Goal: Task Accomplishment & Management: Use online tool/utility

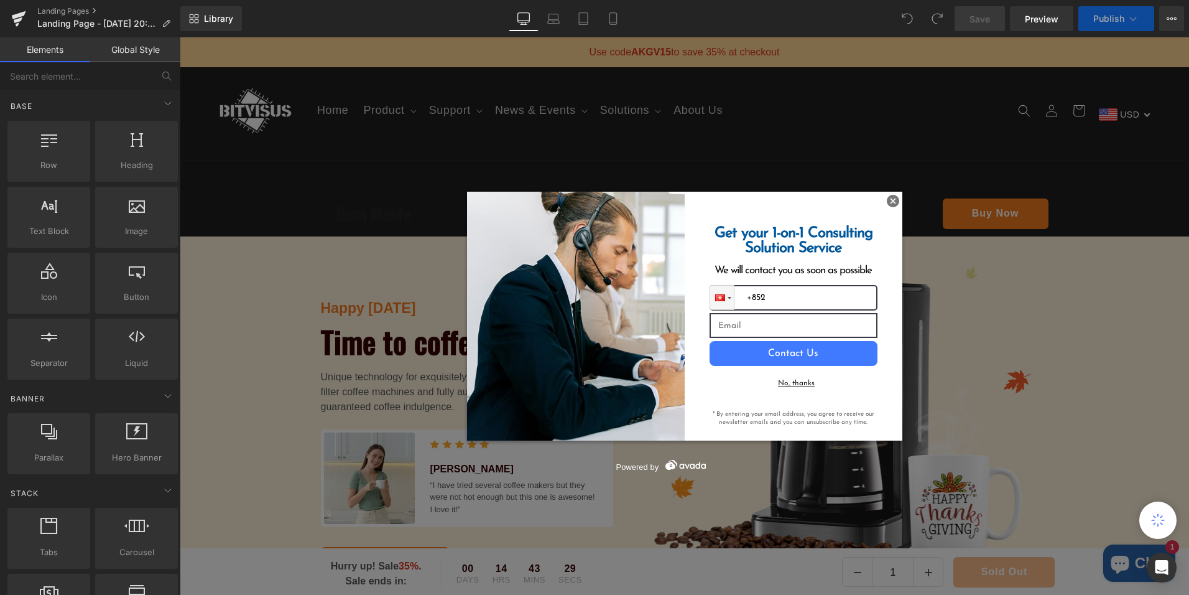
click at [881, 202] on div "Get your 1-on-1 Consulting Solution Service We will contact you as soon as poss…" at bounding box center [794, 316] width 218 height 249
click at [888, 200] on img at bounding box center [893, 201] width 12 height 12
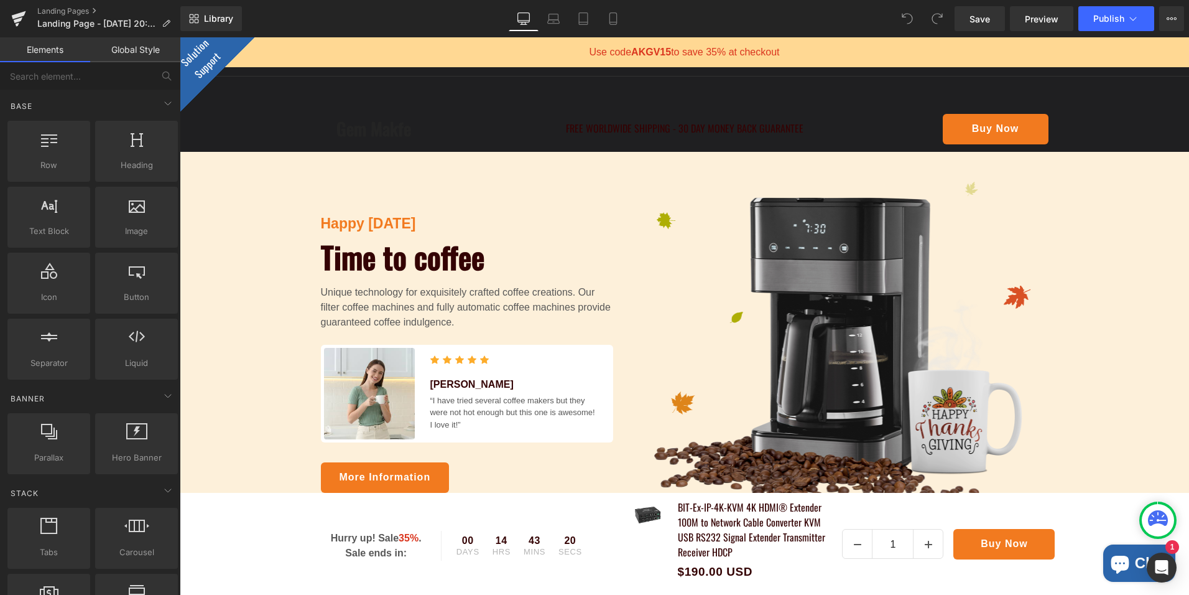
scroll to position [62, 0]
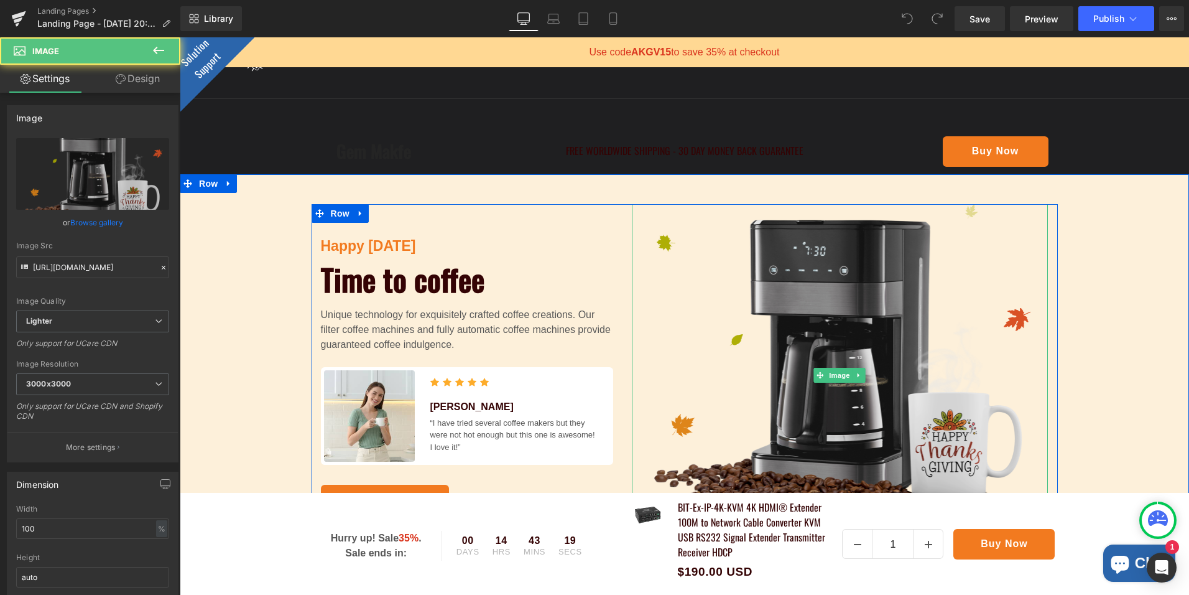
click at [786, 317] on img at bounding box center [840, 375] width 417 height 342
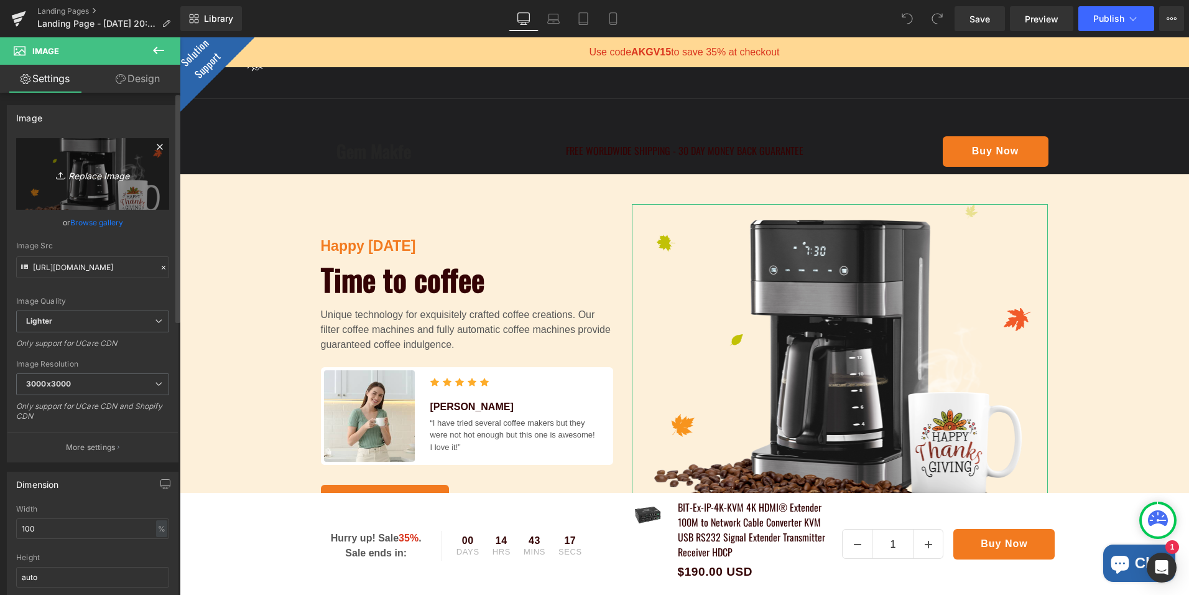
click at [82, 177] on icon "Replace Image" at bounding box center [93, 174] width 100 height 16
click at [95, 225] on link "Browse gallery" at bounding box center [96, 223] width 53 height 22
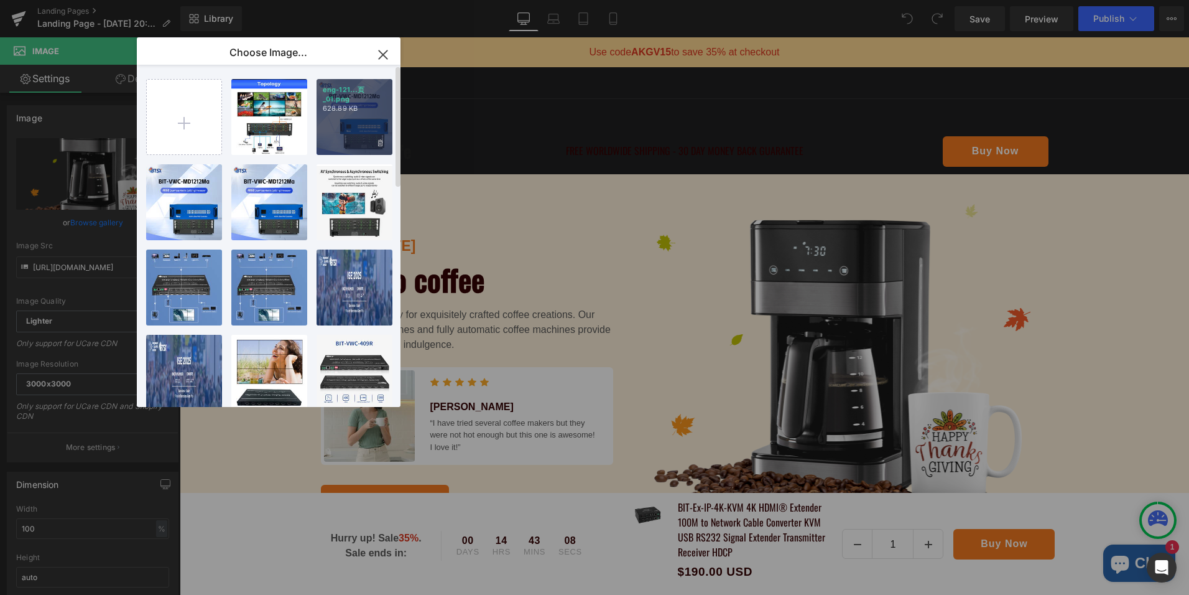
drag, startPoint x: 356, startPoint y: 123, endPoint x: 175, endPoint y: 85, distance: 184.3
click at [356, 123] on div "eng-121...页_01.png 628.89 KB" at bounding box center [355, 117] width 76 height 76
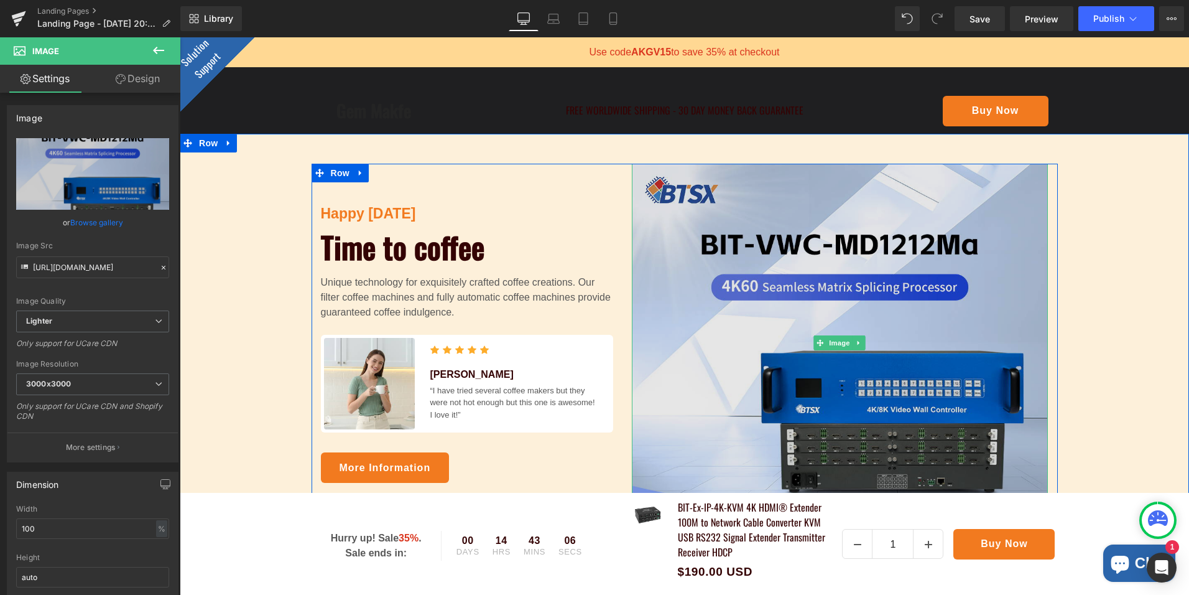
scroll to position [187, 0]
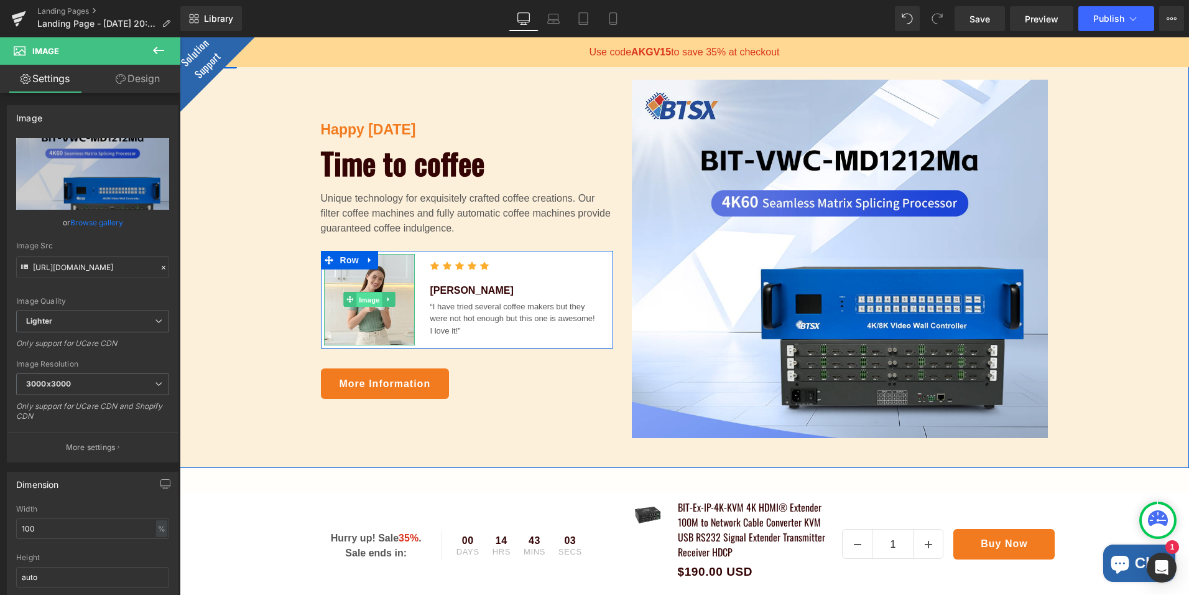
click at [358, 296] on span "Image" at bounding box center [369, 299] width 26 height 15
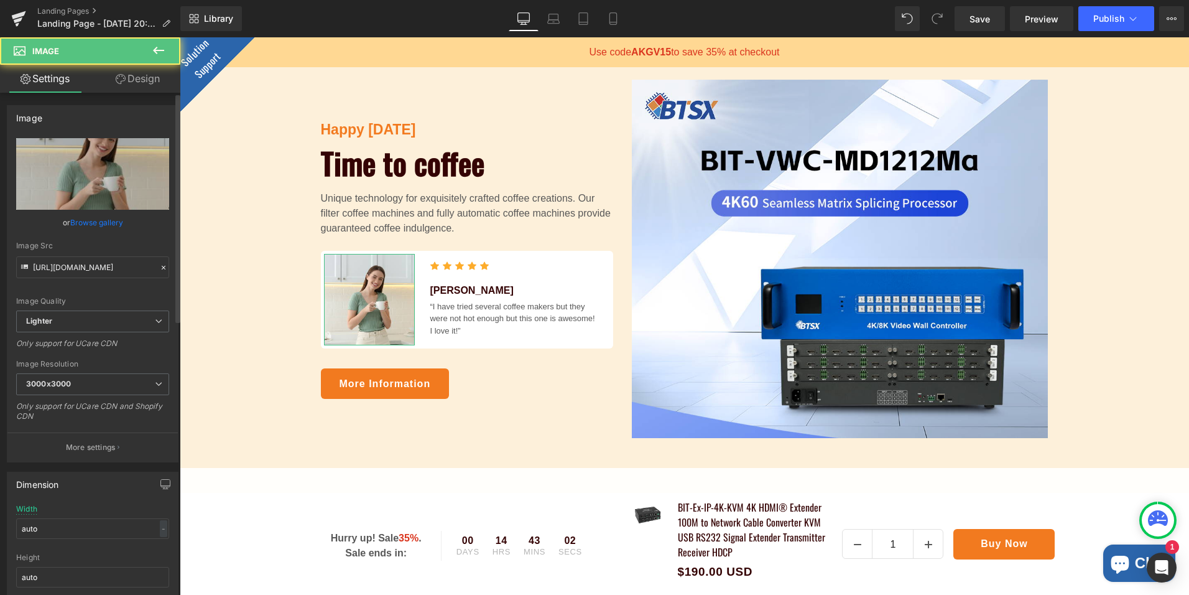
click at [101, 222] on link "Browse gallery" at bounding box center [96, 223] width 53 height 22
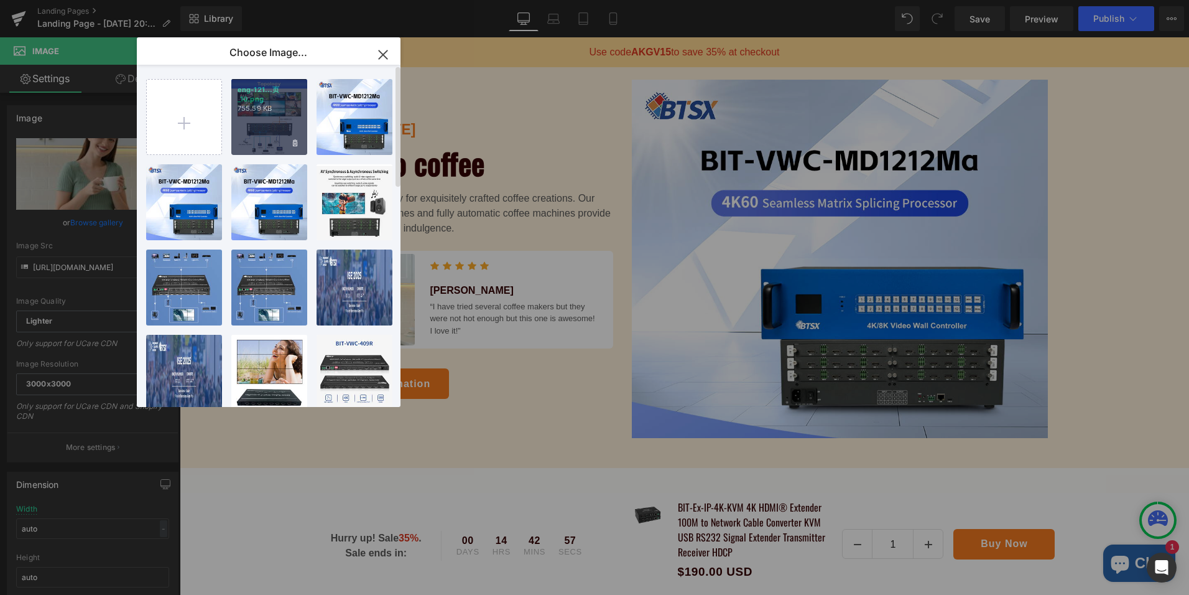
click at [266, 125] on div "eng-121...页_10.png 755.59 KB" at bounding box center [269, 117] width 76 height 76
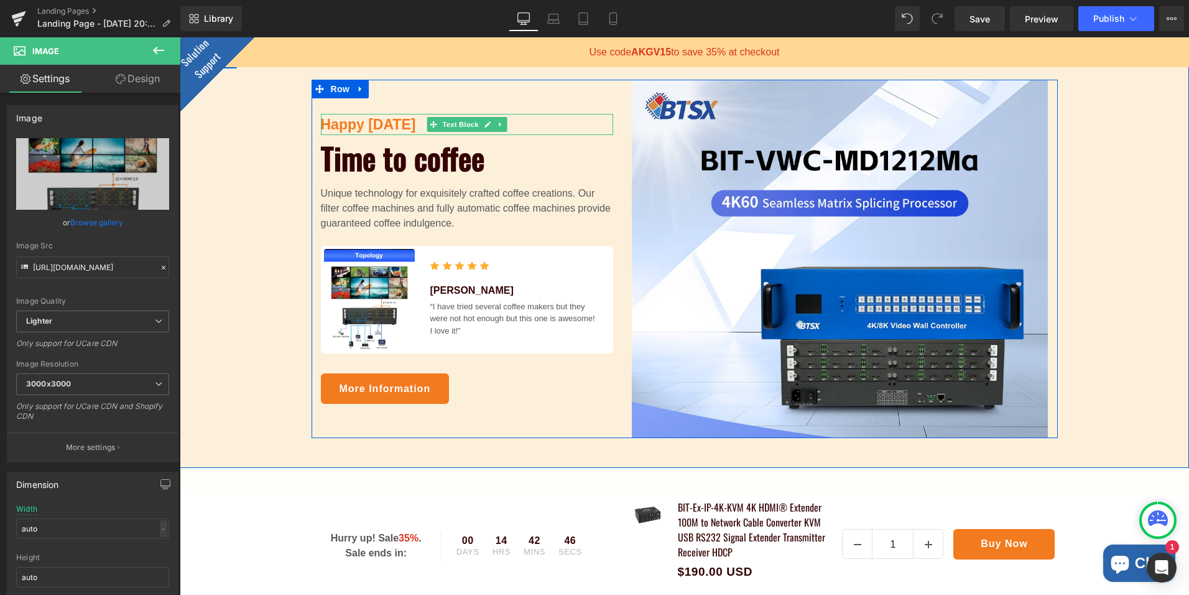
click at [343, 122] on p "Happy [DATE]" at bounding box center [467, 125] width 292 height 22
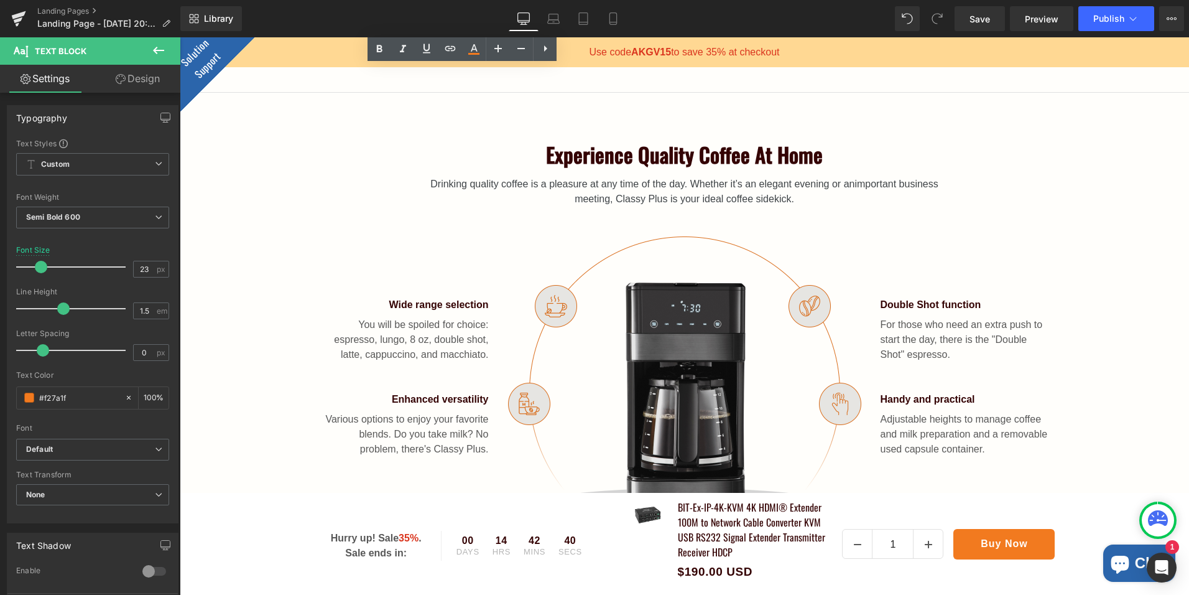
scroll to position [684, 0]
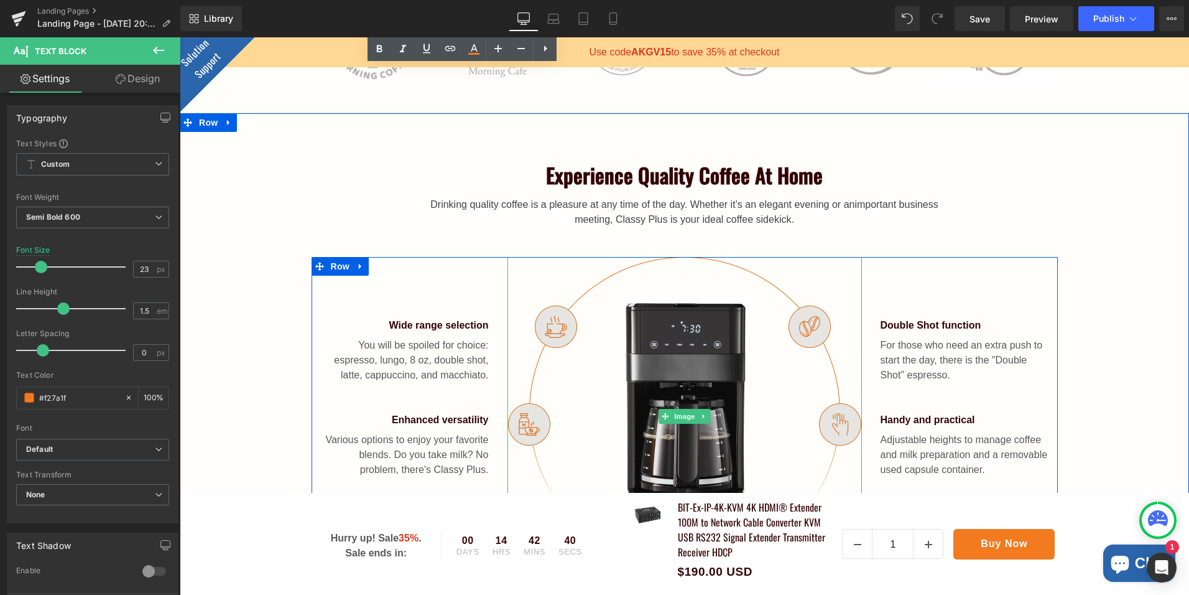
click at [692, 343] on img at bounding box center [685, 416] width 355 height 318
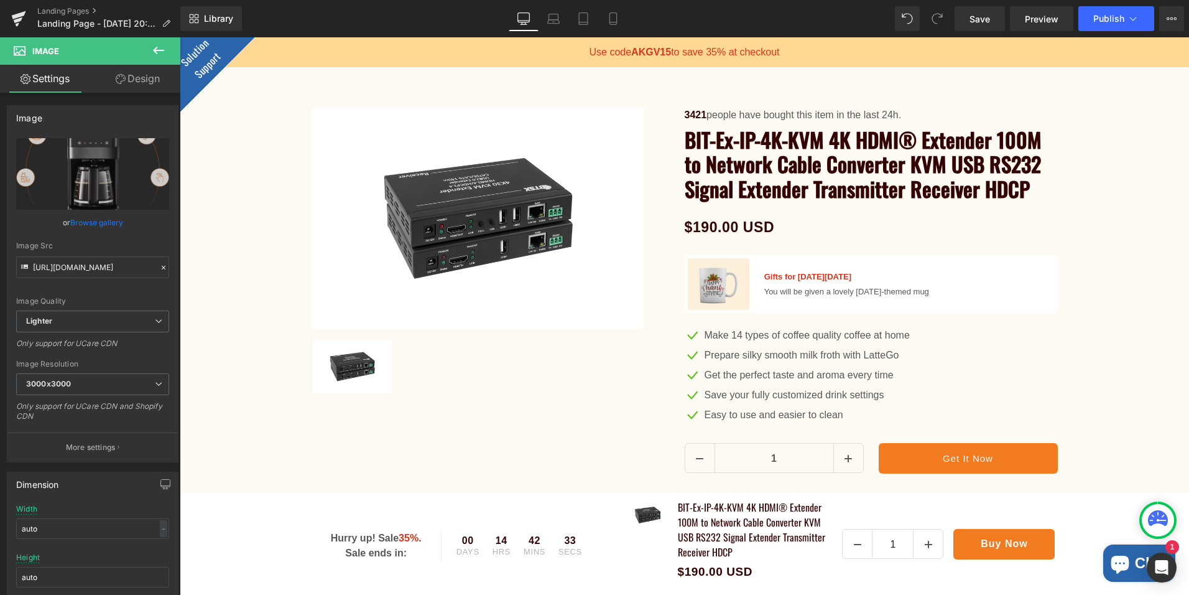
scroll to position [1369, 0]
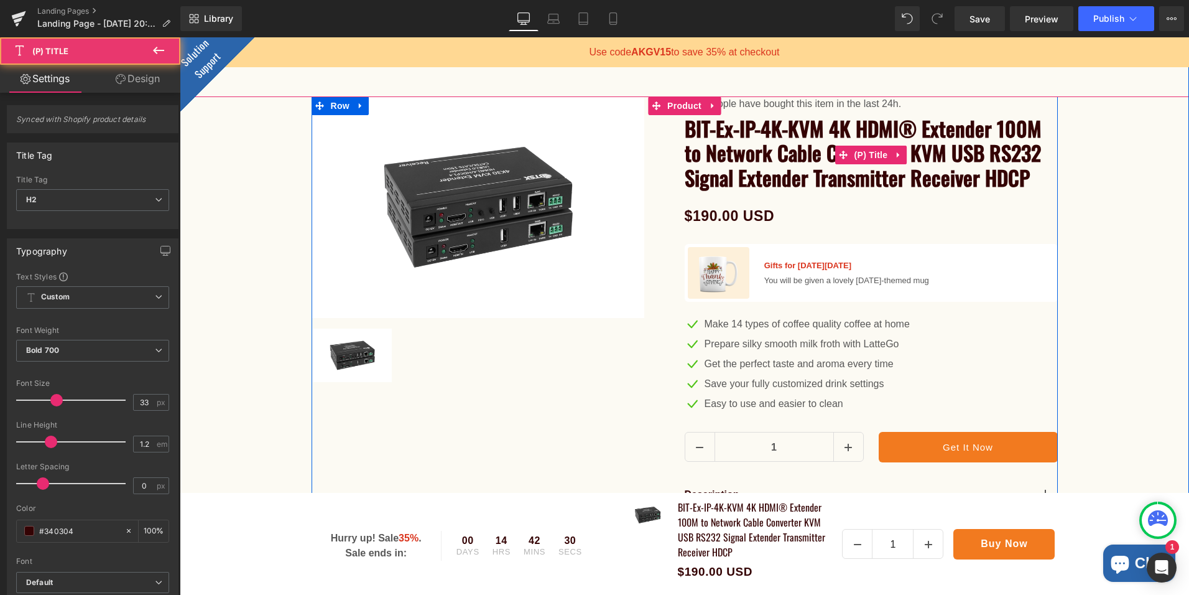
click at [742, 172] on link "BIT-Ex-IP-4K-KVM 4K HDMI® Extender 100M to Network Cable Converter KVM USB RS23…" at bounding box center [871, 153] width 373 height 74
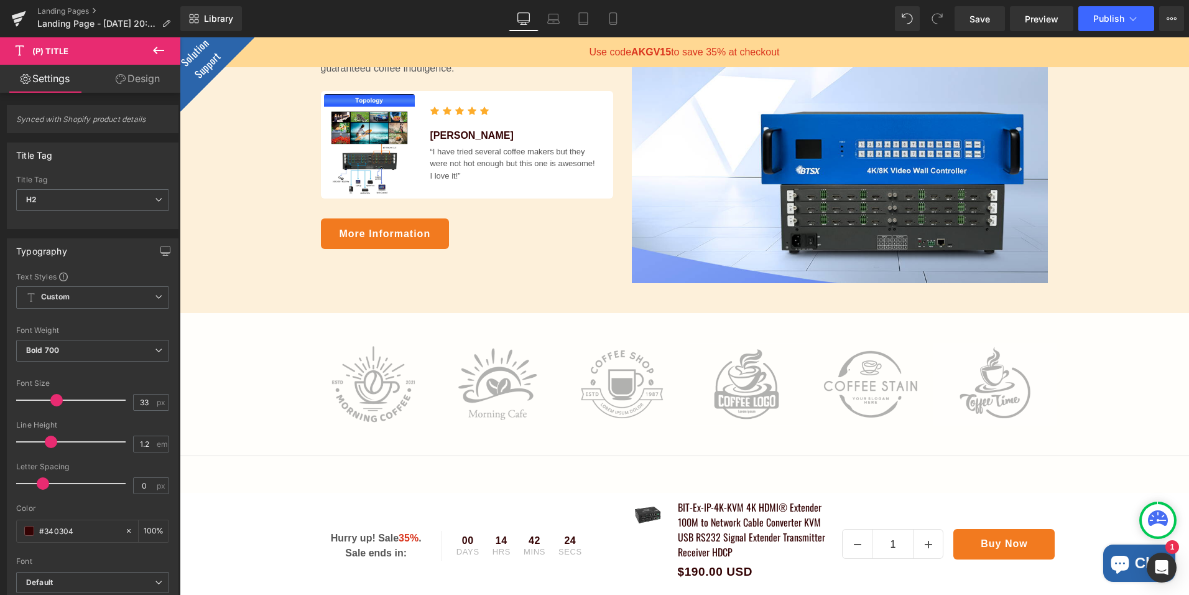
scroll to position [249, 0]
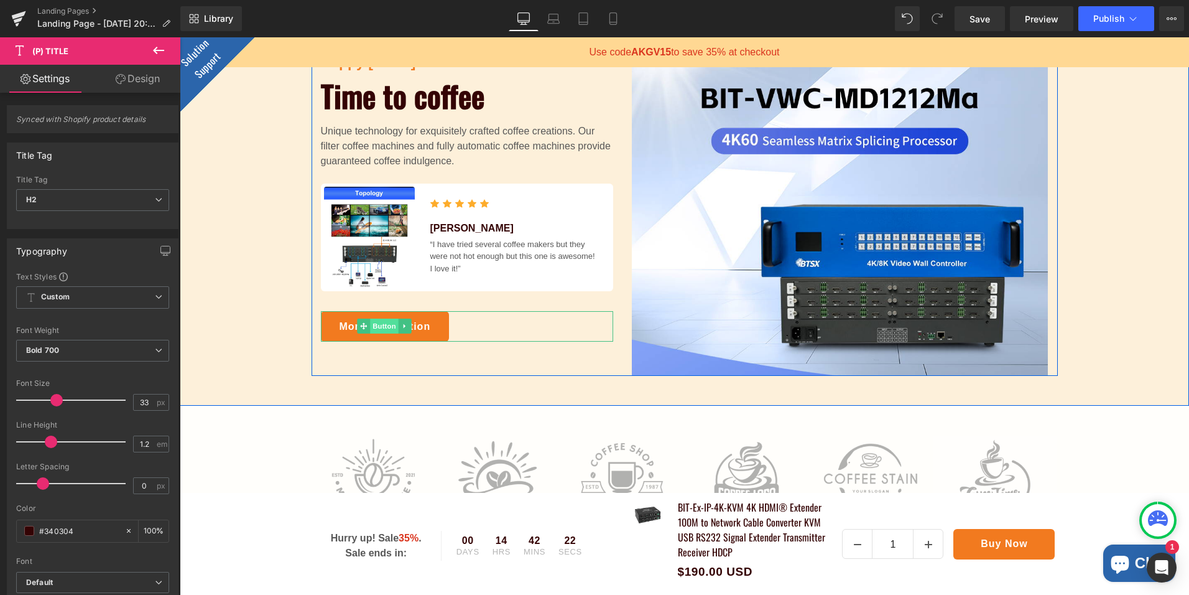
click at [379, 323] on span "Button" at bounding box center [384, 325] width 29 height 15
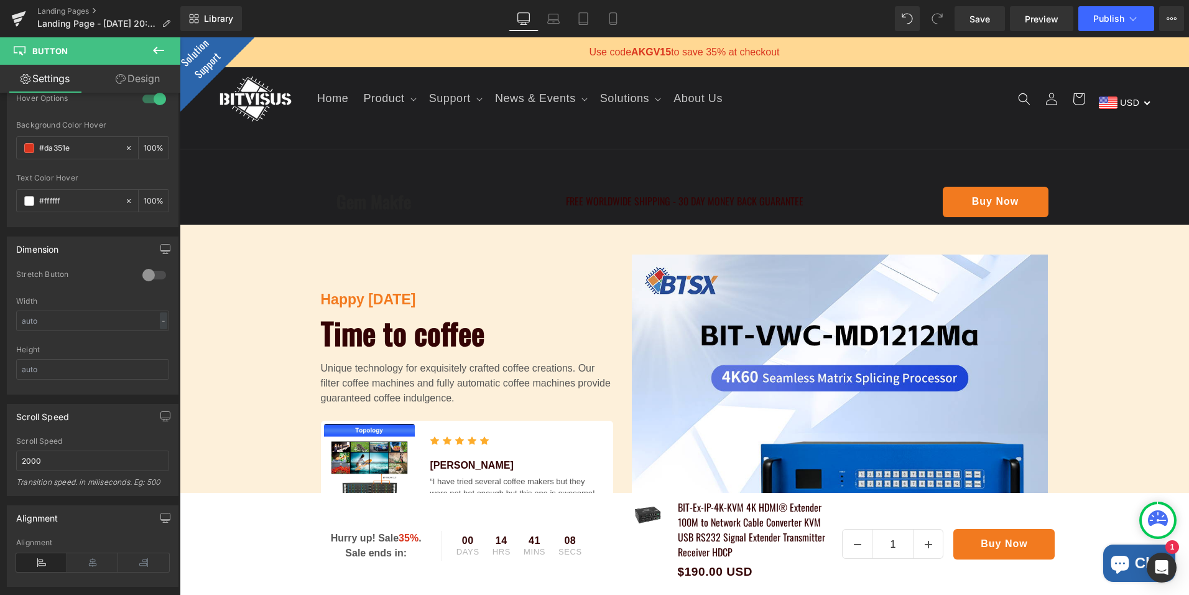
scroll to position [0, 0]
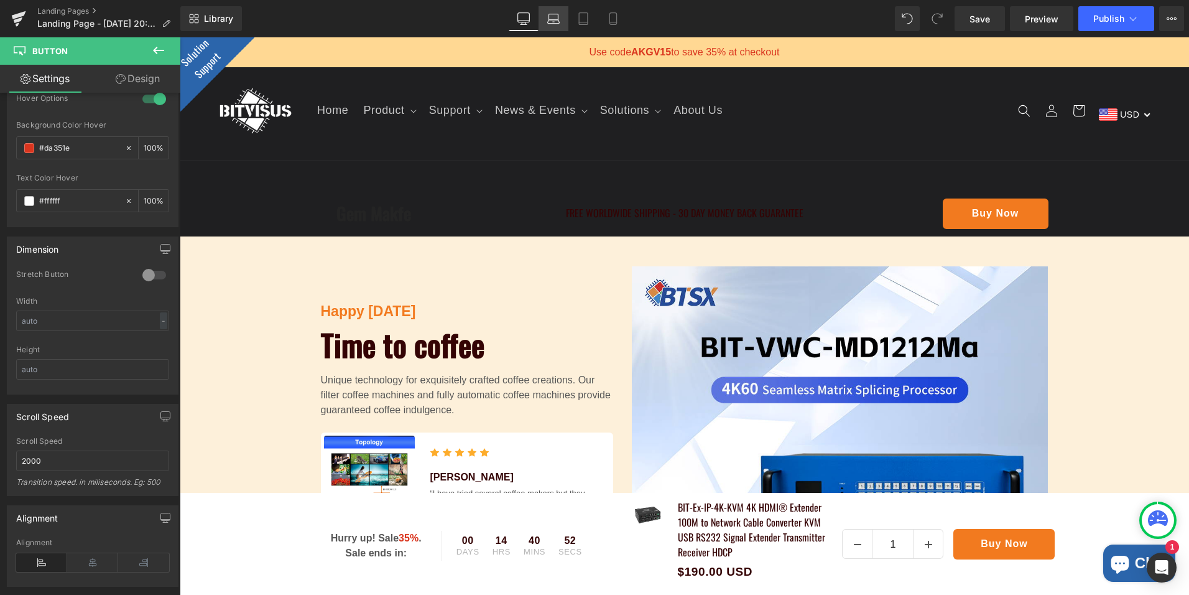
click at [540, 9] on link "Laptop" at bounding box center [554, 18] width 30 height 25
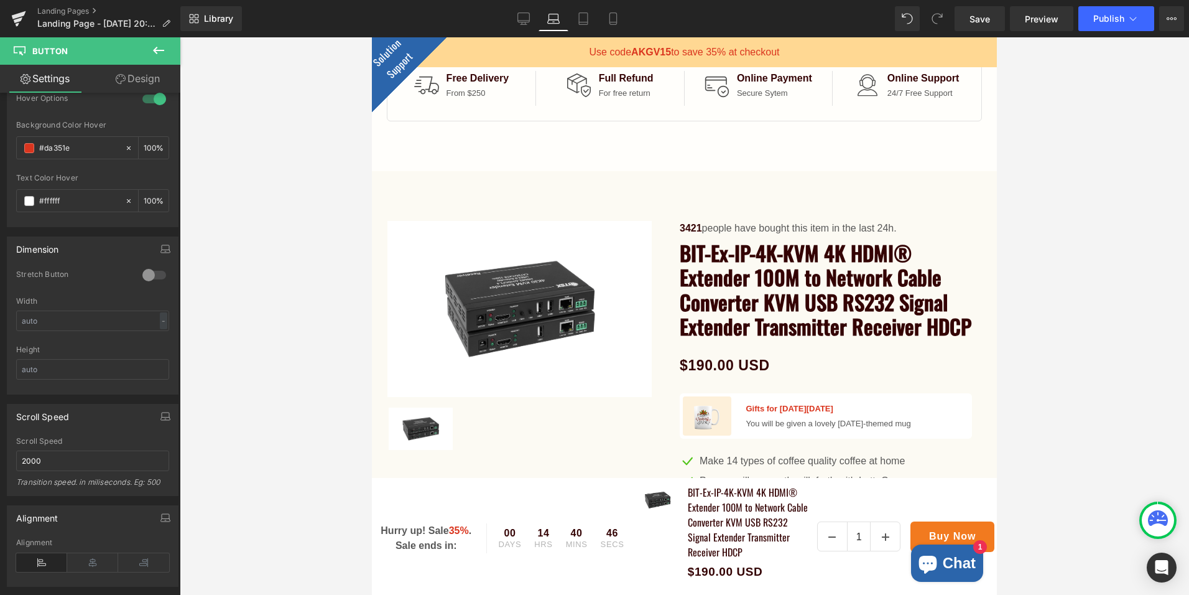
scroll to position [1049, 0]
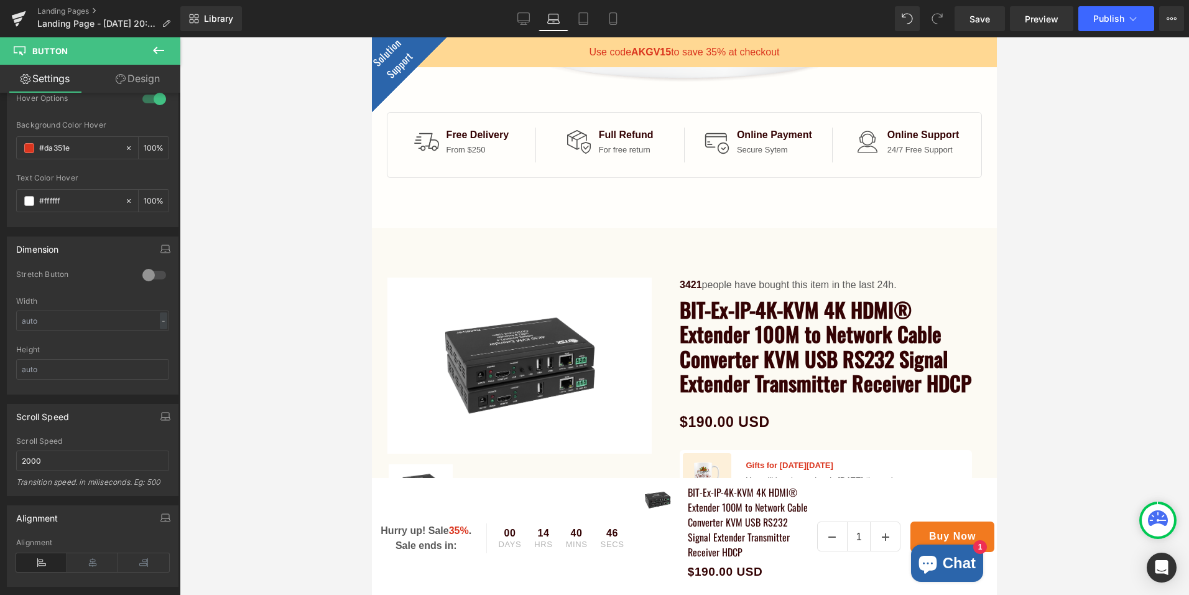
click at [555, 343] on img at bounding box center [520, 365] width 264 height 176
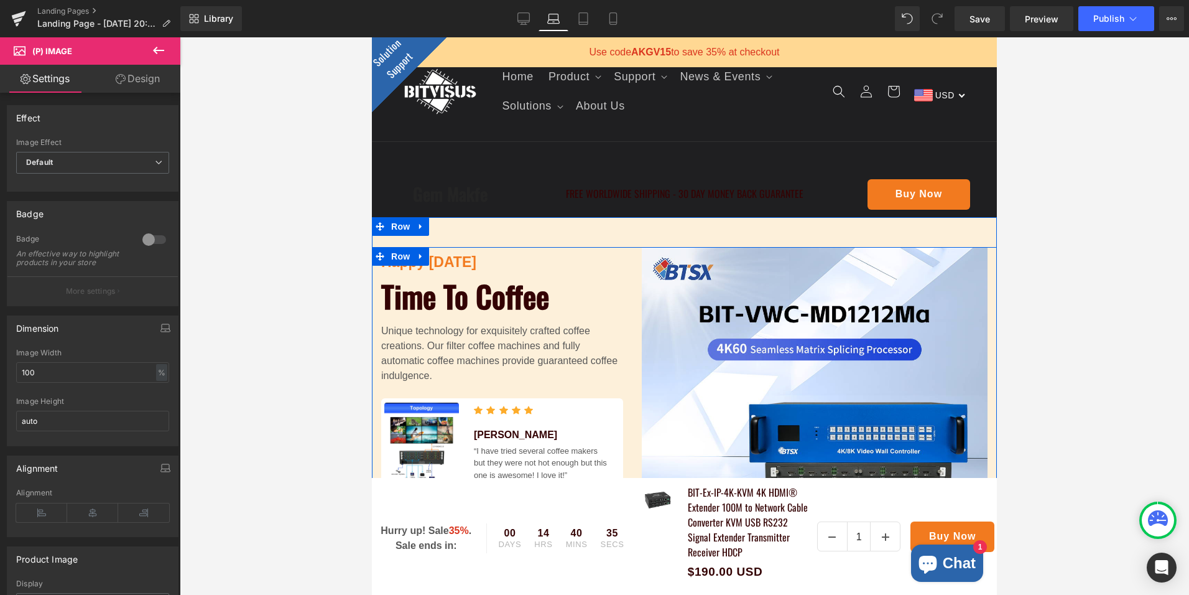
scroll to position [0, 0]
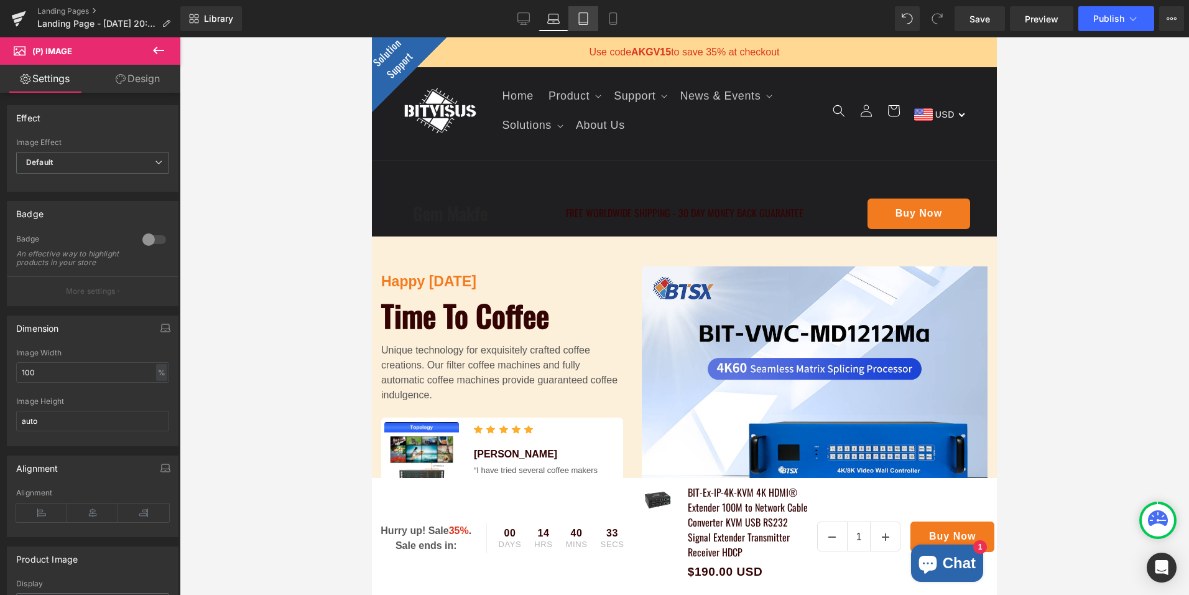
click at [580, 17] on icon at bounding box center [583, 19] width 9 height 12
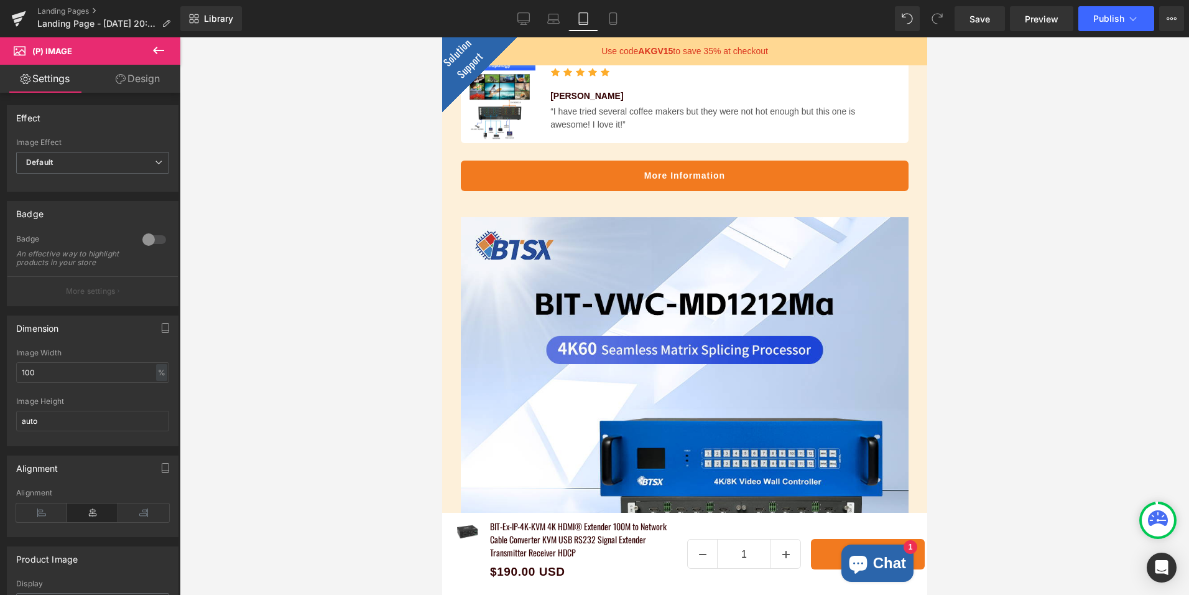
scroll to position [299, 0]
click at [534, 18] on link "Desktop" at bounding box center [524, 18] width 30 height 25
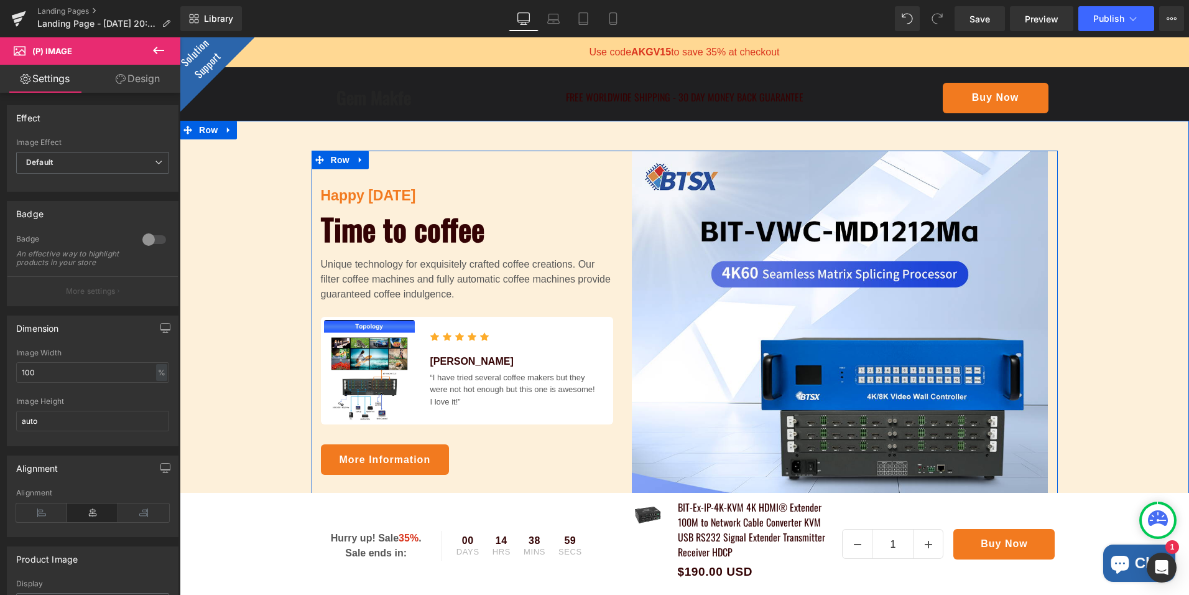
scroll to position [124, 0]
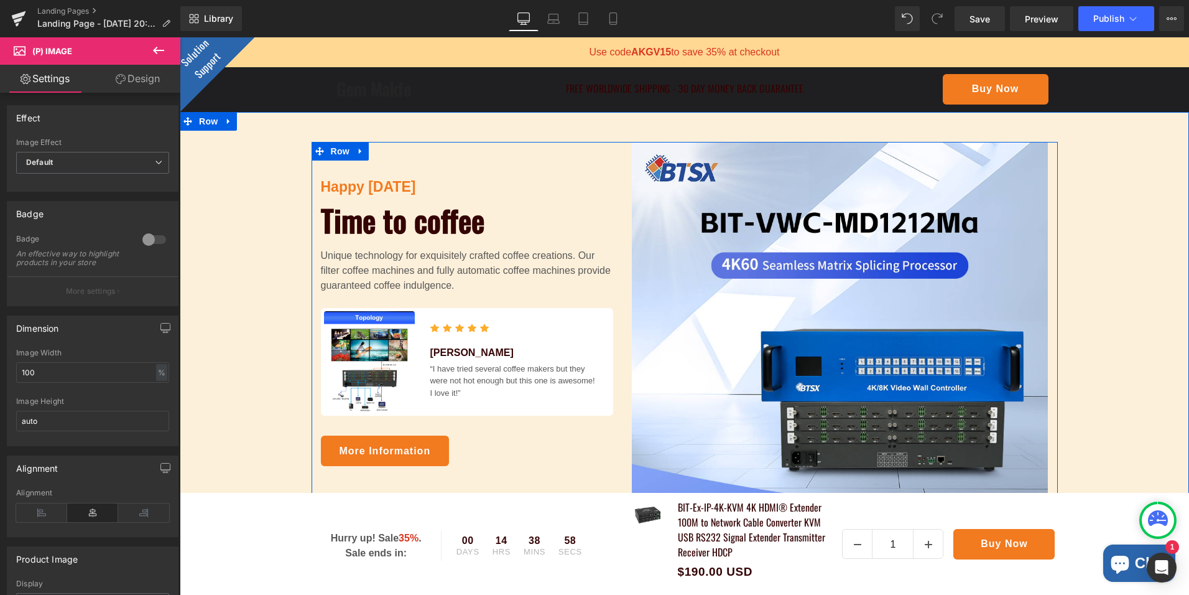
click at [449, 221] on div "Time to coffee Heading" at bounding box center [467, 220] width 292 height 36
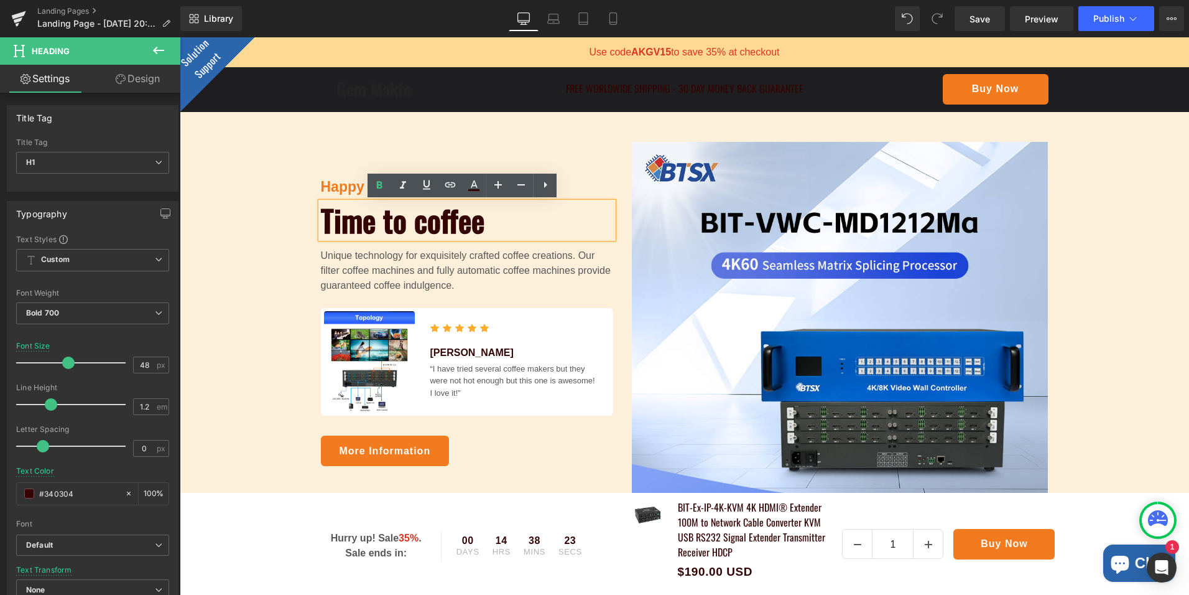
click at [393, 221] on h1 "Time to coffee" at bounding box center [467, 220] width 292 height 36
click at [358, 218] on h1 "Time to coffee" at bounding box center [467, 220] width 292 height 36
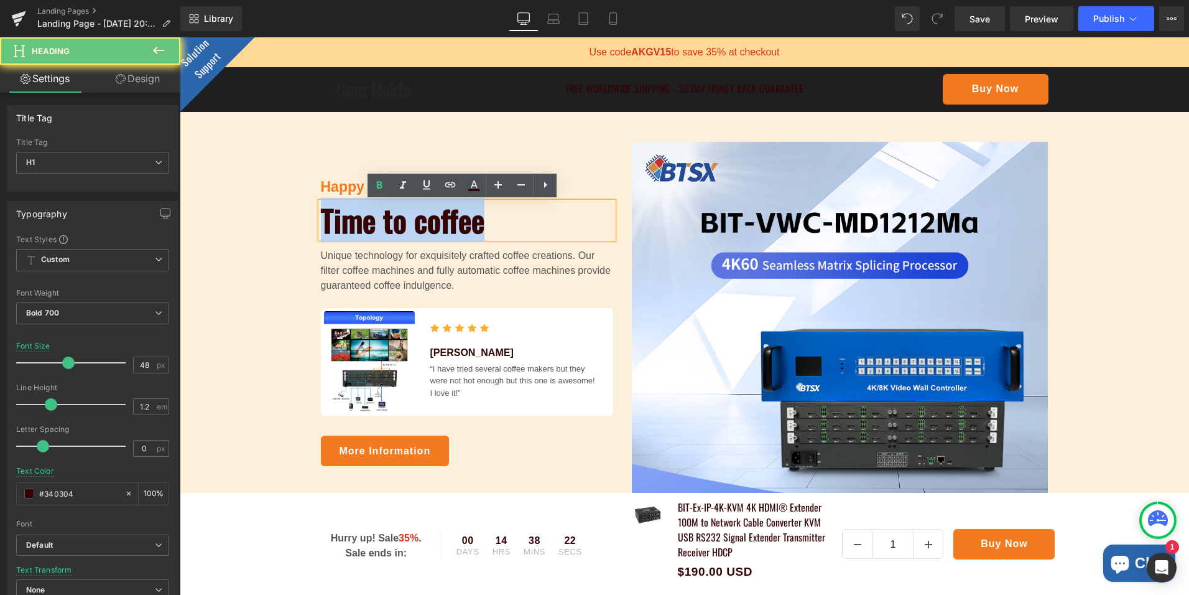
click at [357, 217] on h1 "Time to coffee" at bounding box center [467, 220] width 292 height 36
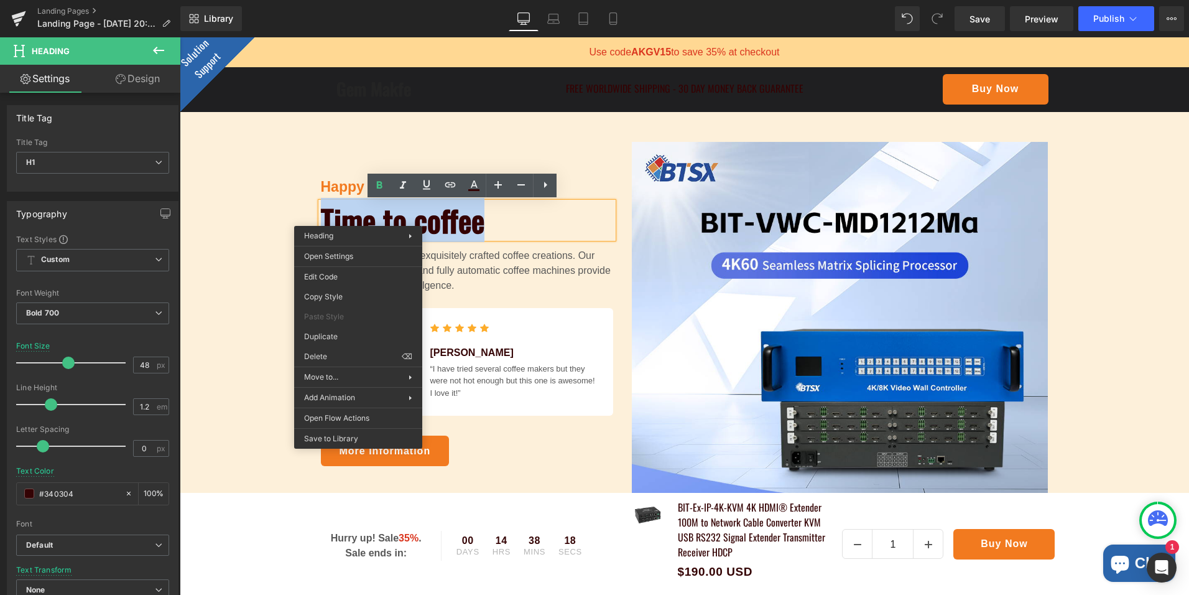
click at [512, 220] on h1 "Time to coffee" at bounding box center [467, 220] width 292 height 36
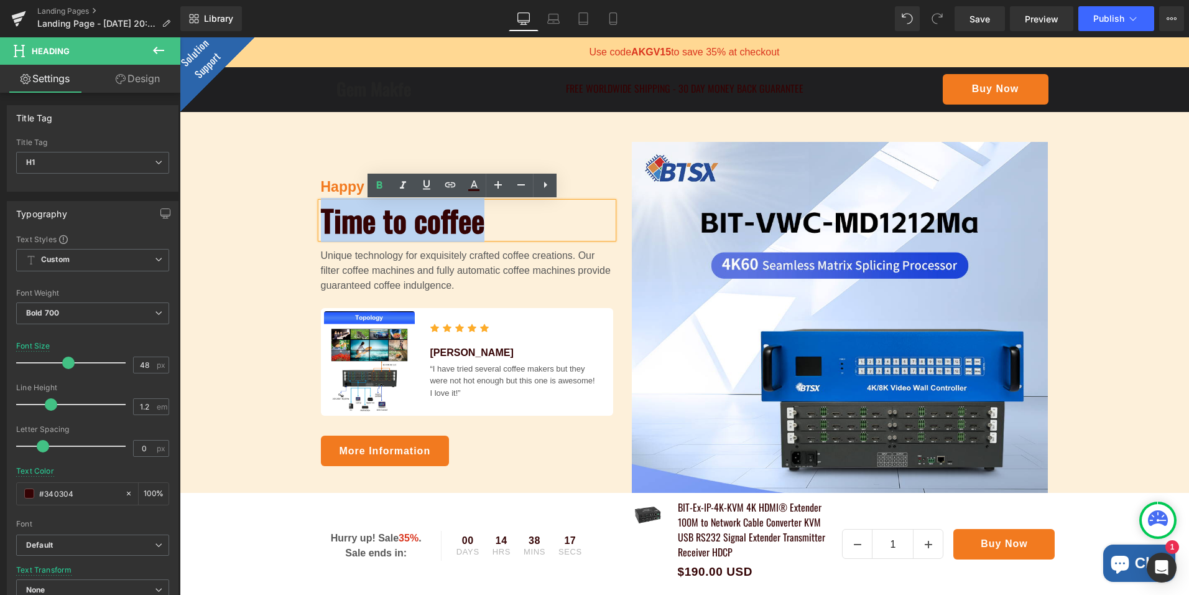
drag, startPoint x: 550, startPoint y: 228, endPoint x: 311, endPoint y: 221, distance: 239.0
click at [312, 221] on div "Happy [DATE] Text Block Time to coffee Heading Unique technology for exquisitel…" at bounding box center [467, 321] width 311 height 358
paste div
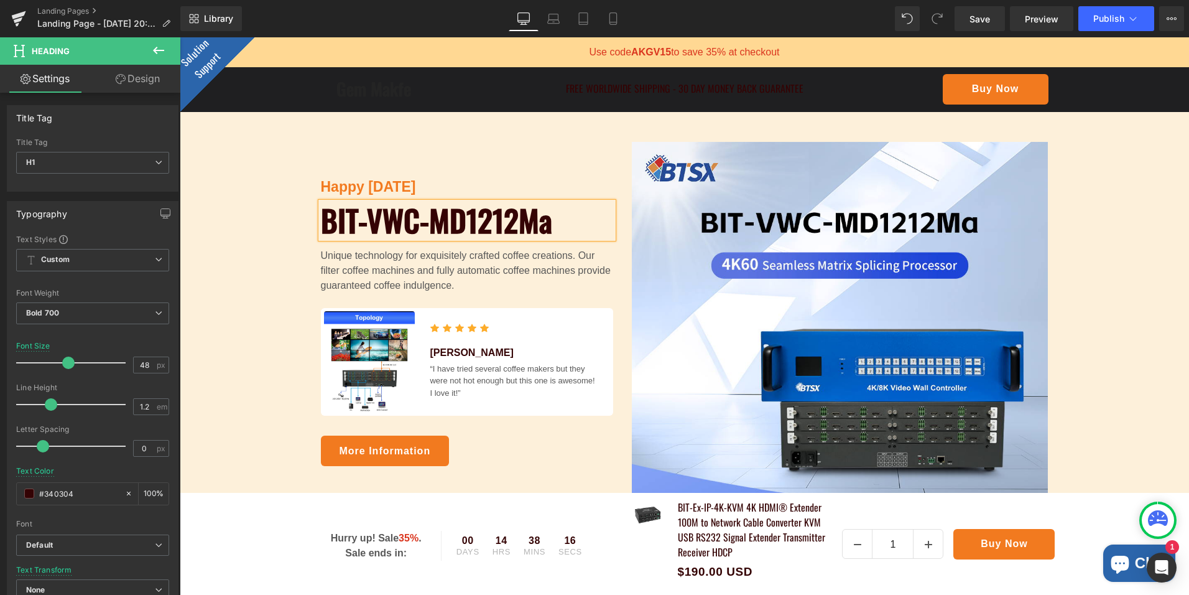
click at [519, 289] on p "Unique technology for exquisitely crafted coffee creations. Our filter coffee m…" at bounding box center [467, 270] width 292 height 45
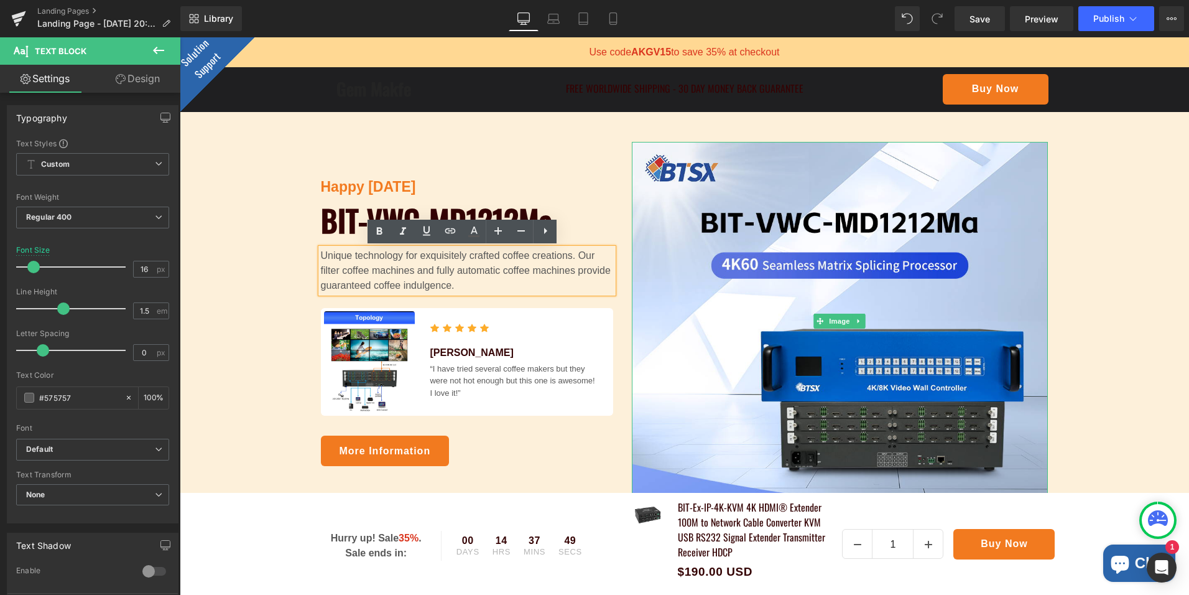
click at [1107, 218] on div "Happy [DATE] Text Block BIT-VWC-MD1212Ma Heading Unique technology for exquisit…" at bounding box center [685, 321] width 1010 height 358
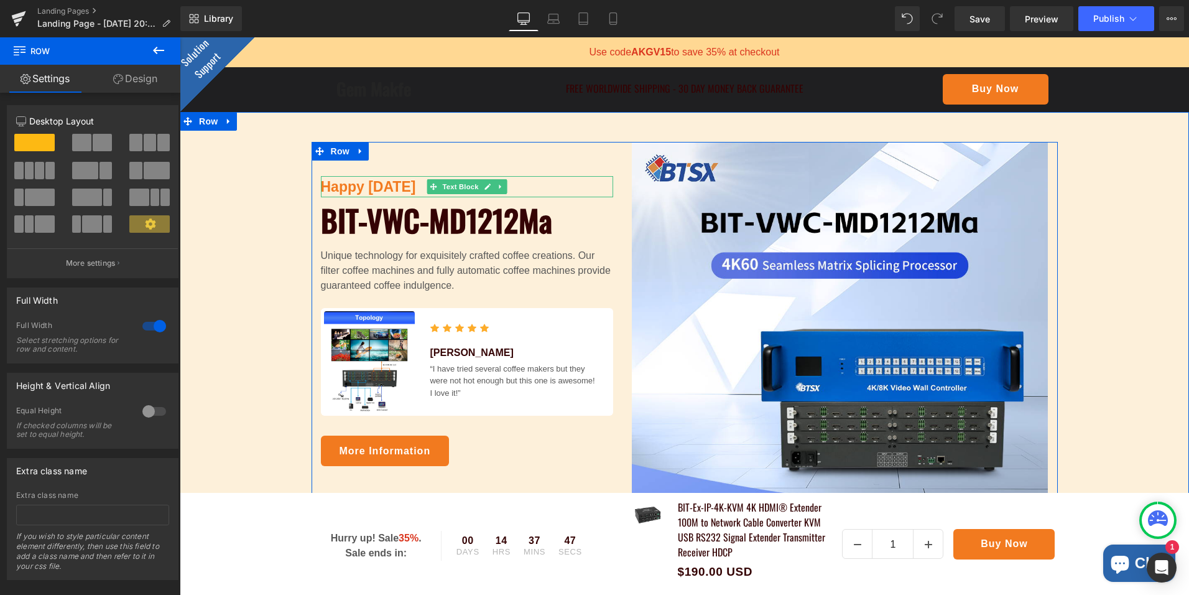
click at [404, 184] on p "Happy [DATE]" at bounding box center [467, 187] width 292 height 22
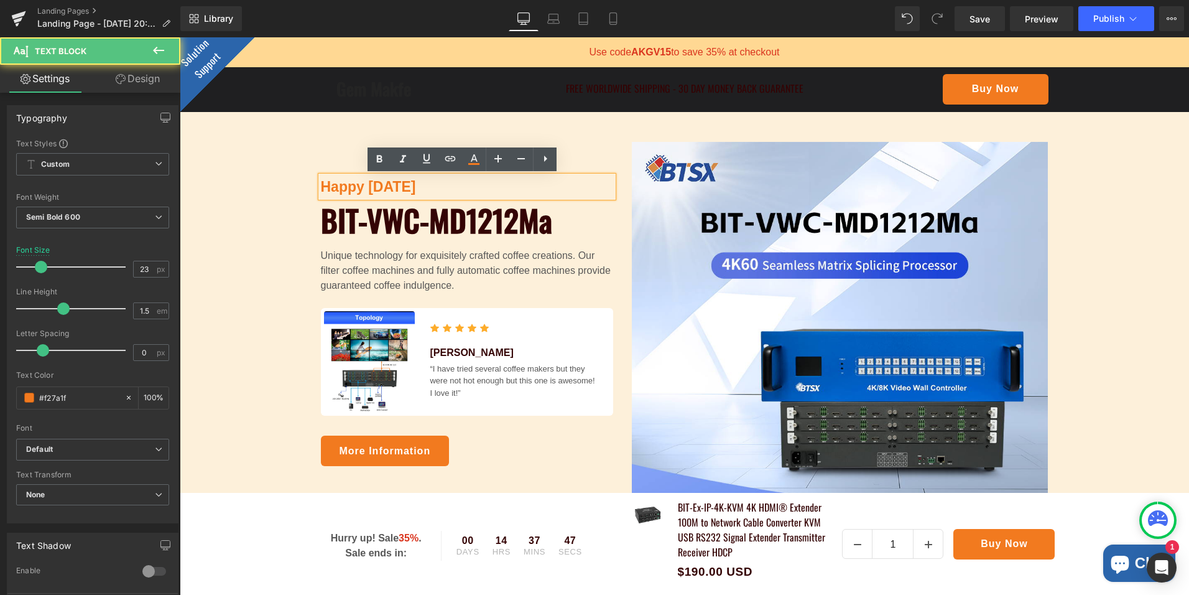
click at [404, 184] on p "Happy [DATE]" at bounding box center [467, 187] width 292 height 22
paste div
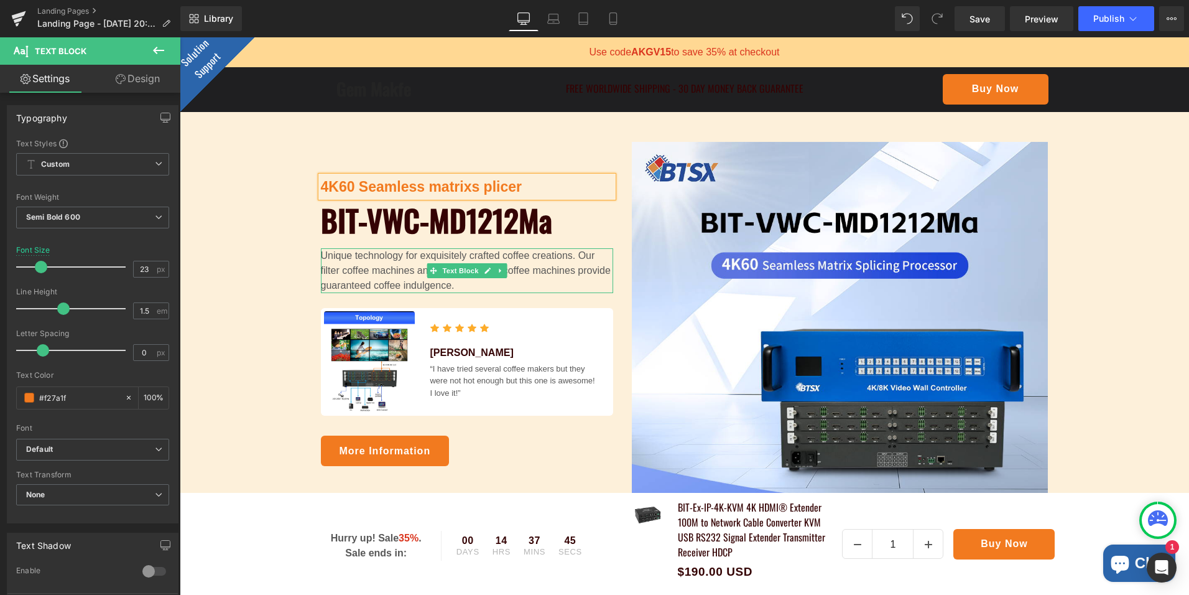
click at [520, 267] on p "Unique technology for exquisitely crafted coffee creations. Our filter coffee m…" at bounding box center [467, 270] width 292 height 45
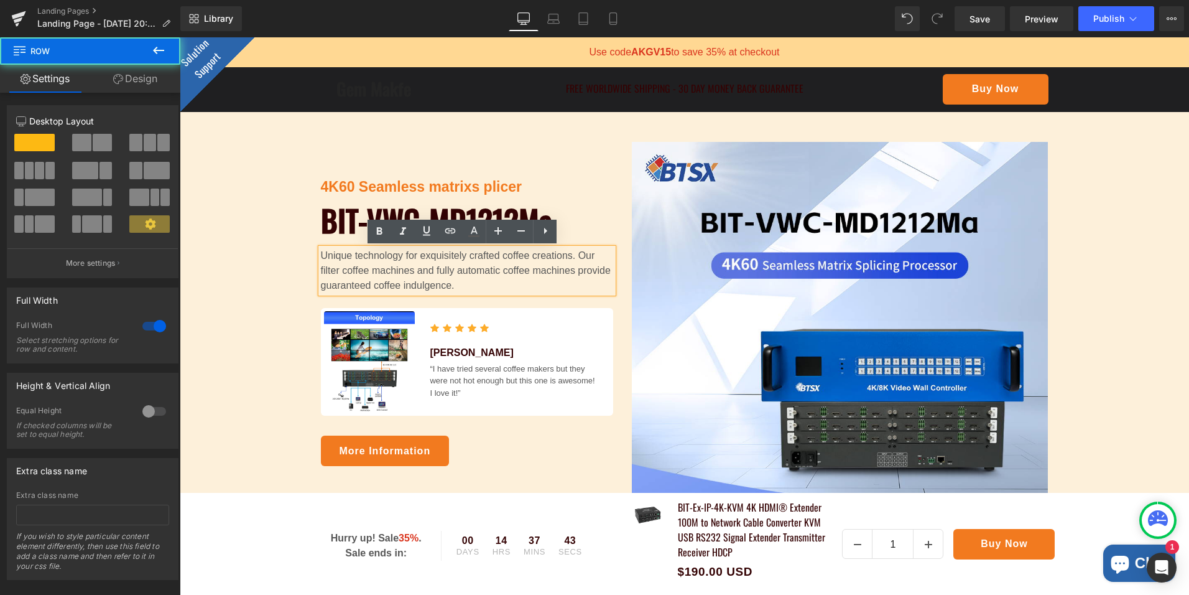
click at [1100, 353] on div "4K60 Seamless matrixs plicer Text Block BIT-VWC-MD1212Ma Heading Unique technol…" at bounding box center [685, 321] width 1010 height 358
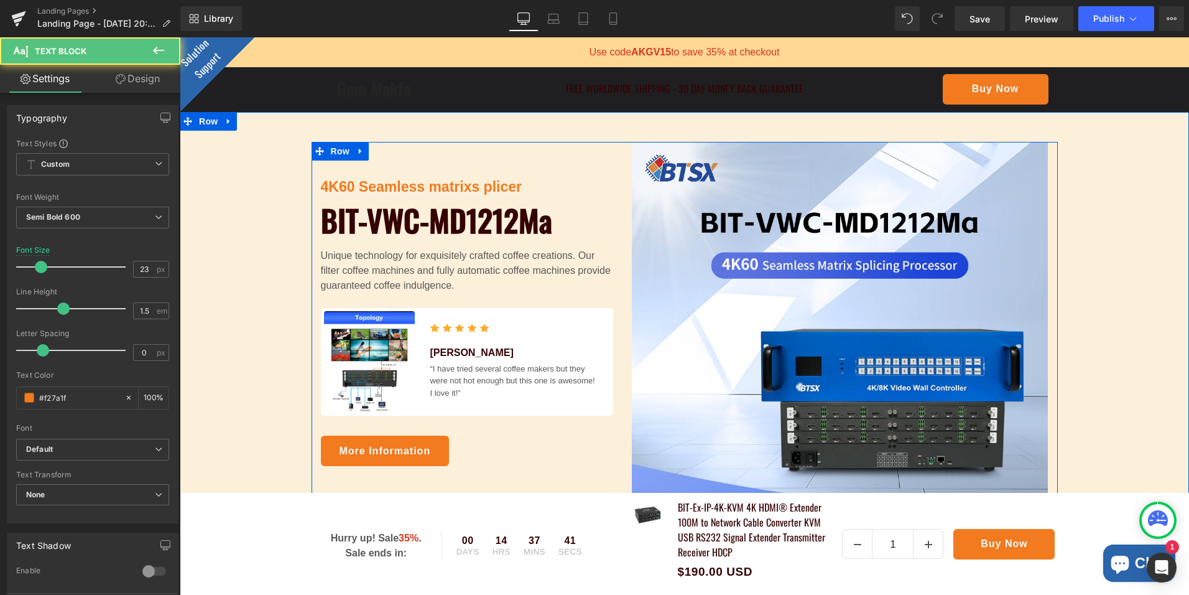
click at [505, 193] on p "4K60 Seamless matrixs plicer" at bounding box center [467, 187] width 292 height 22
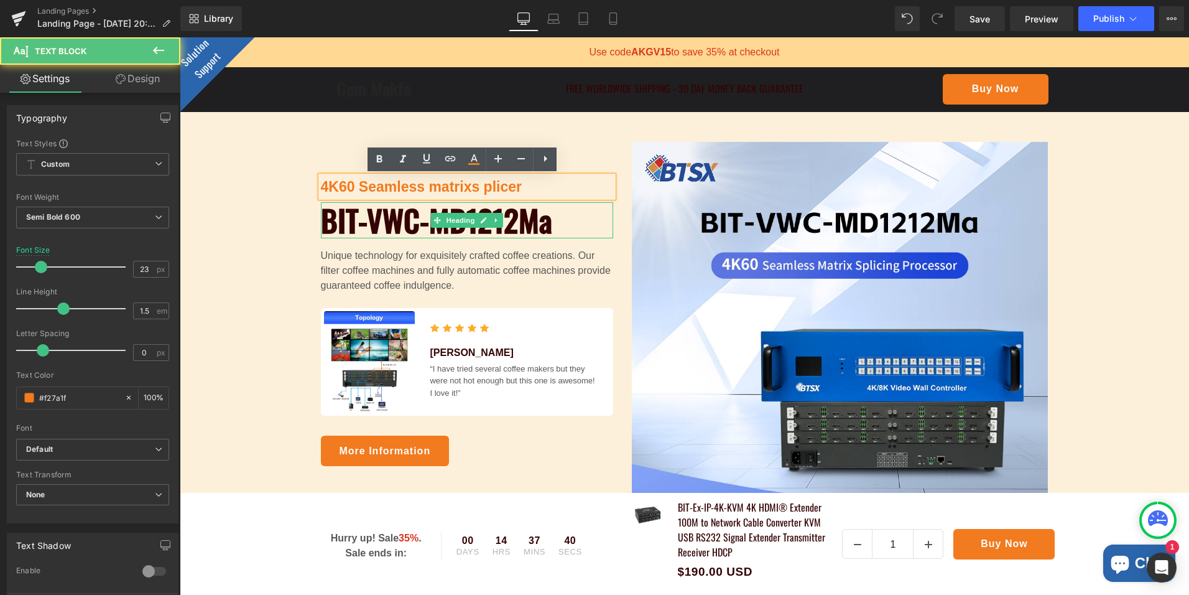
click at [571, 223] on h1 "BIT-VWC-MD1212Ma" at bounding box center [467, 220] width 292 height 36
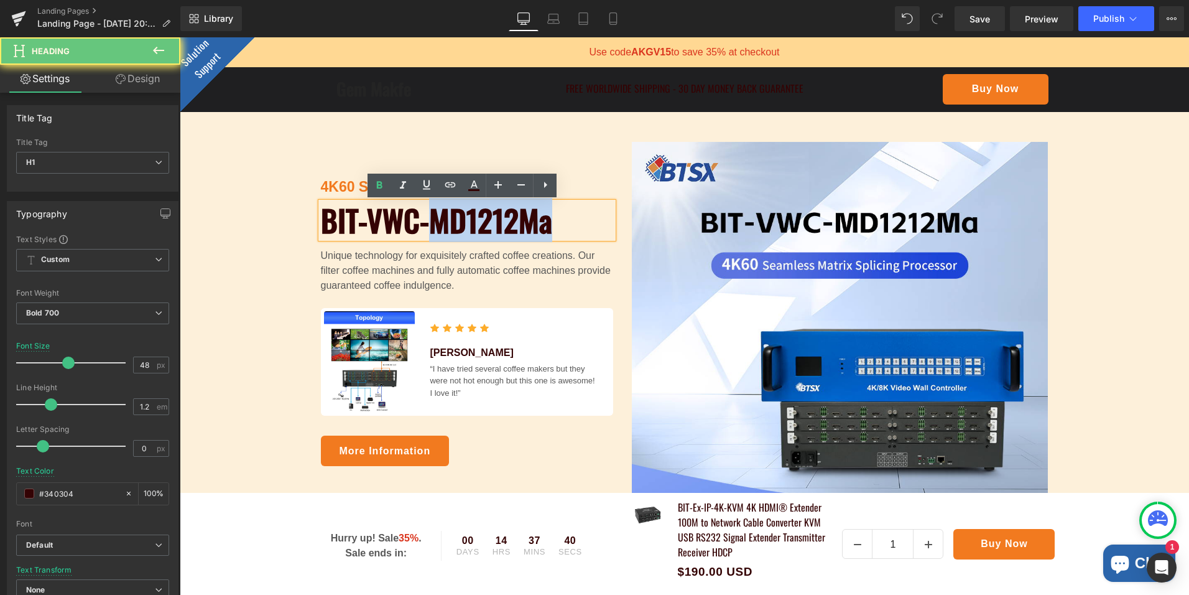
click at [570, 223] on h1 "BIT-VWC-MD1212Ma" at bounding box center [467, 220] width 292 height 36
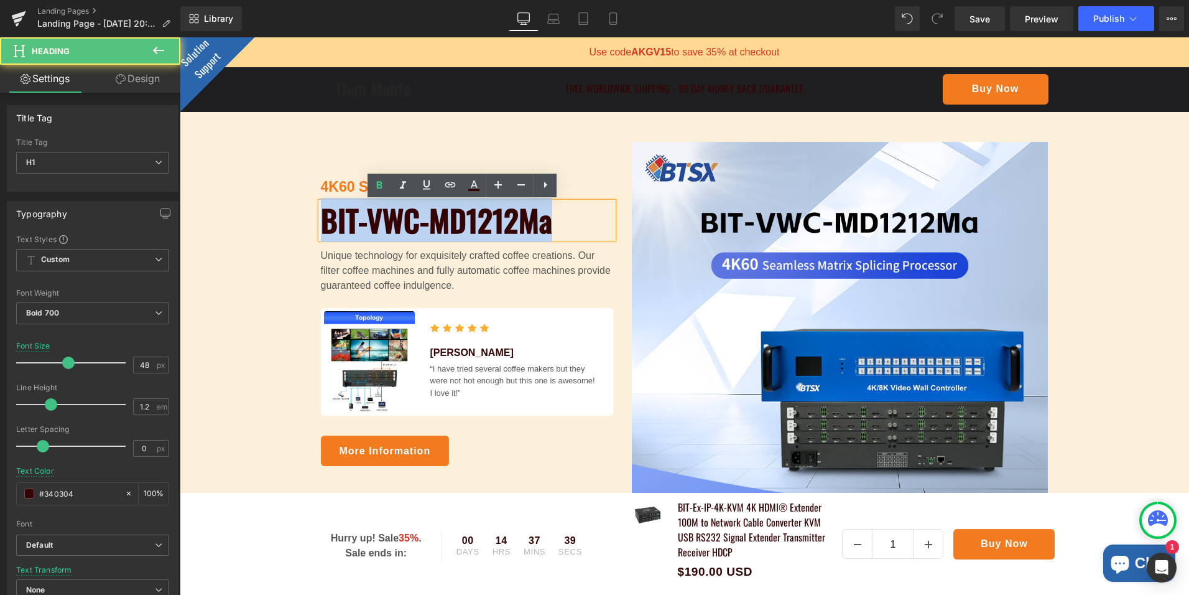
click at [570, 223] on h1 "BIT-VWC-MD1212Ma" at bounding box center [467, 220] width 292 height 36
copy h1 "BIT-VWC-MD1212Ma"
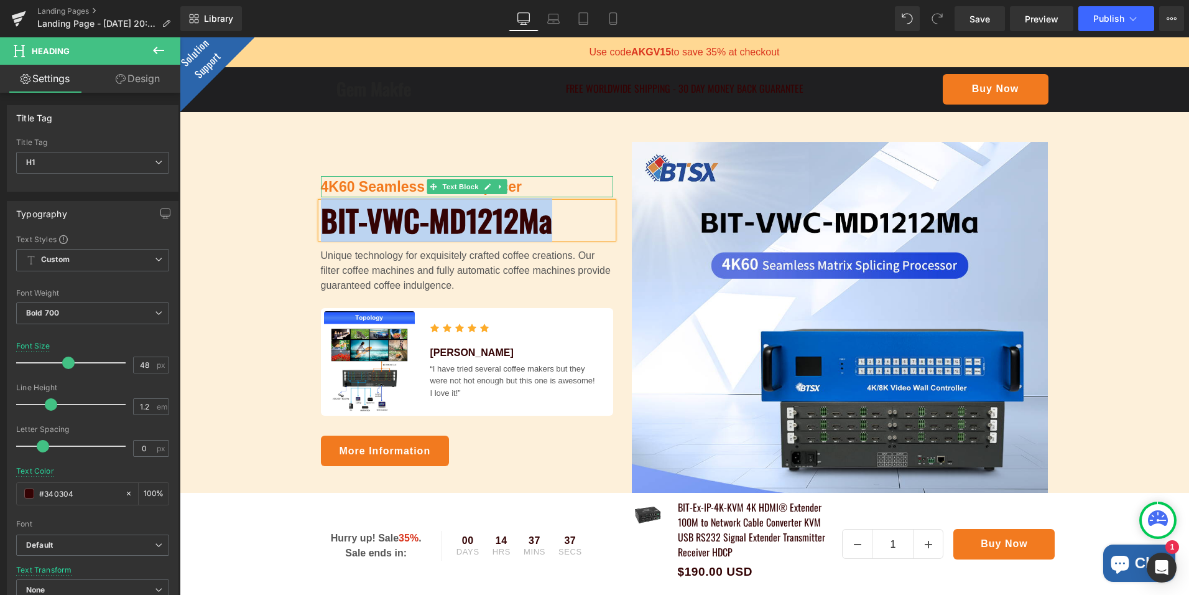
click at [513, 188] on p "4K60 Seamless matrixs plicer" at bounding box center [467, 187] width 292 height 22
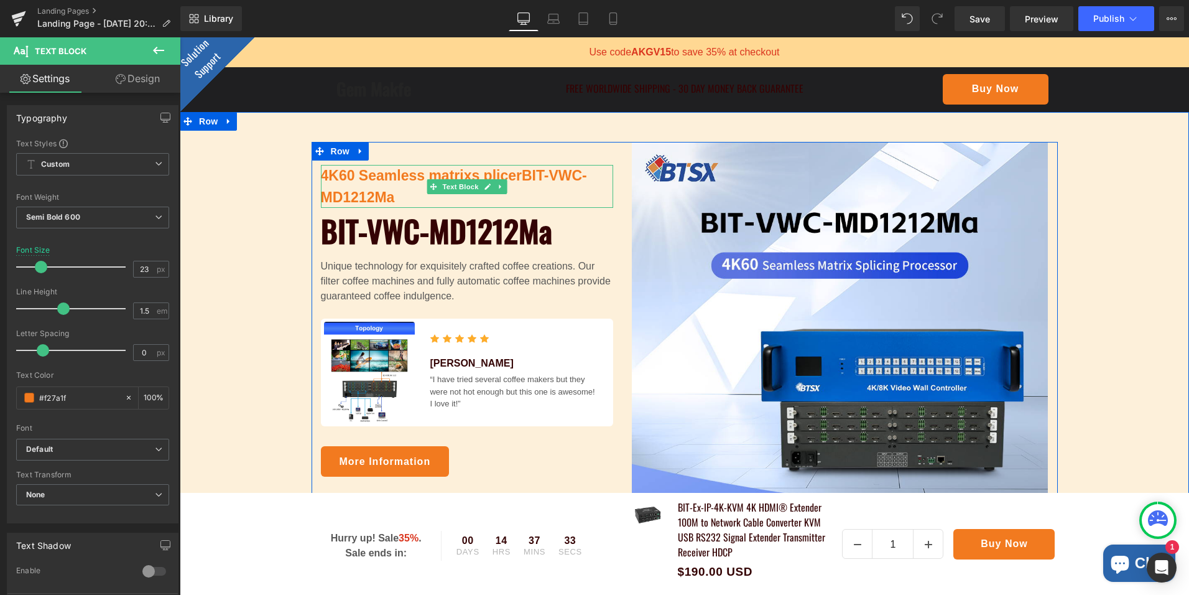
click at [565, 177] on p "4K60 Seamless matrixs plicerBIT-VWC-MD1212Ma" at bounding box center [467, 186] width 292 height 43
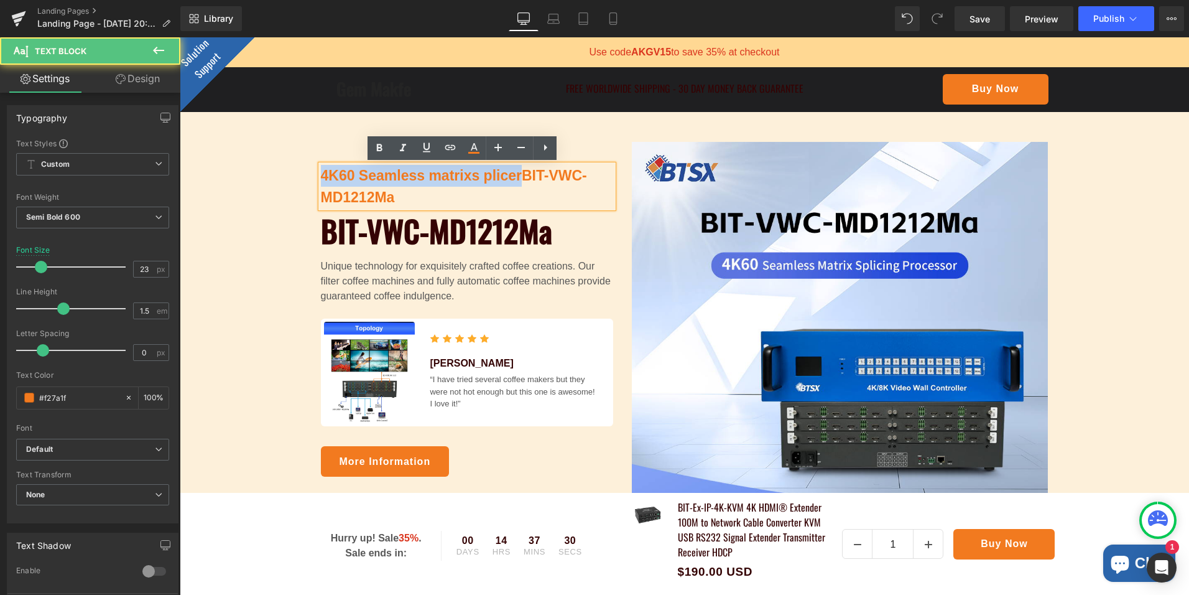
drag, startPoint x: 502, startPoint y: 174, endPoint x: 307, endPoint y: 160, distance: 195.8
click at [312, 160] on div "4K60 Seamless matrixs plicerBIT-VWC-MD1212Ma Text Block BIT-VWC-MD1212Ma Headin…" at bounding box center [467, 321] width 311 height 358
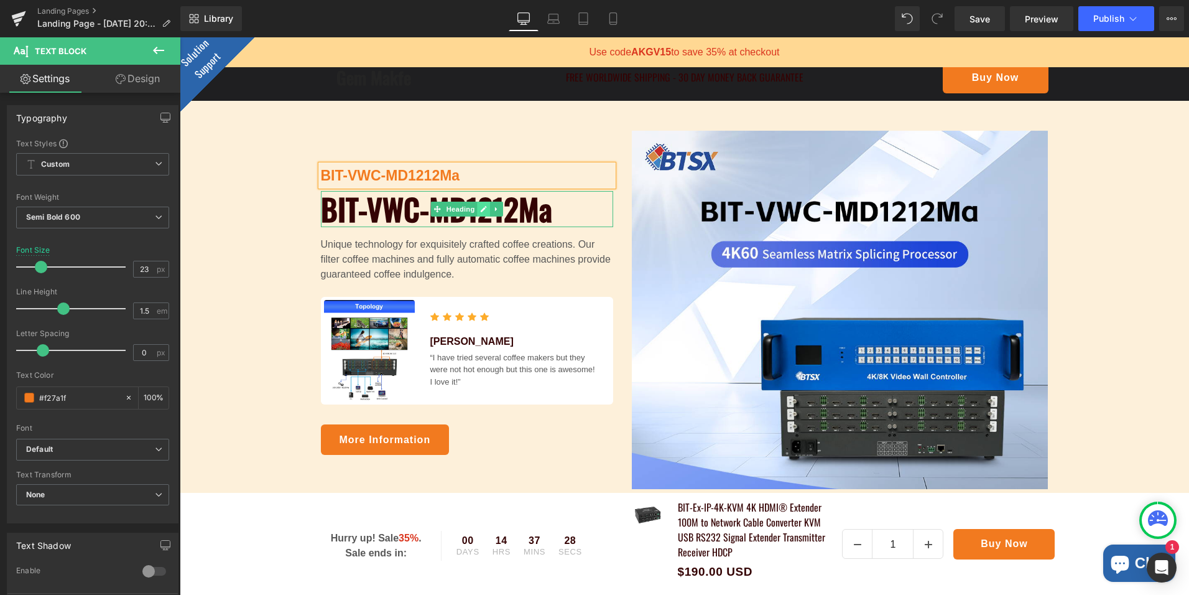
click at [482, 210] on link at bounding box center [483, 209] width 13 height 15
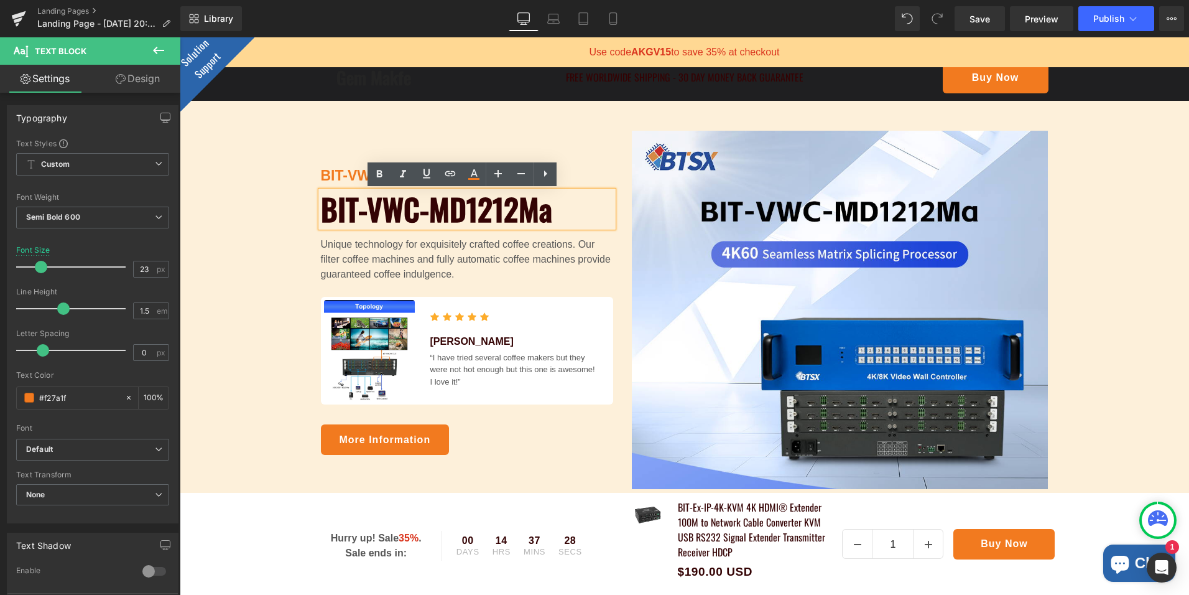
click at [550, 213] on h1 "BIT-VWC-MD1212Ma" at bounding box center [467, 209] width 292 height 36
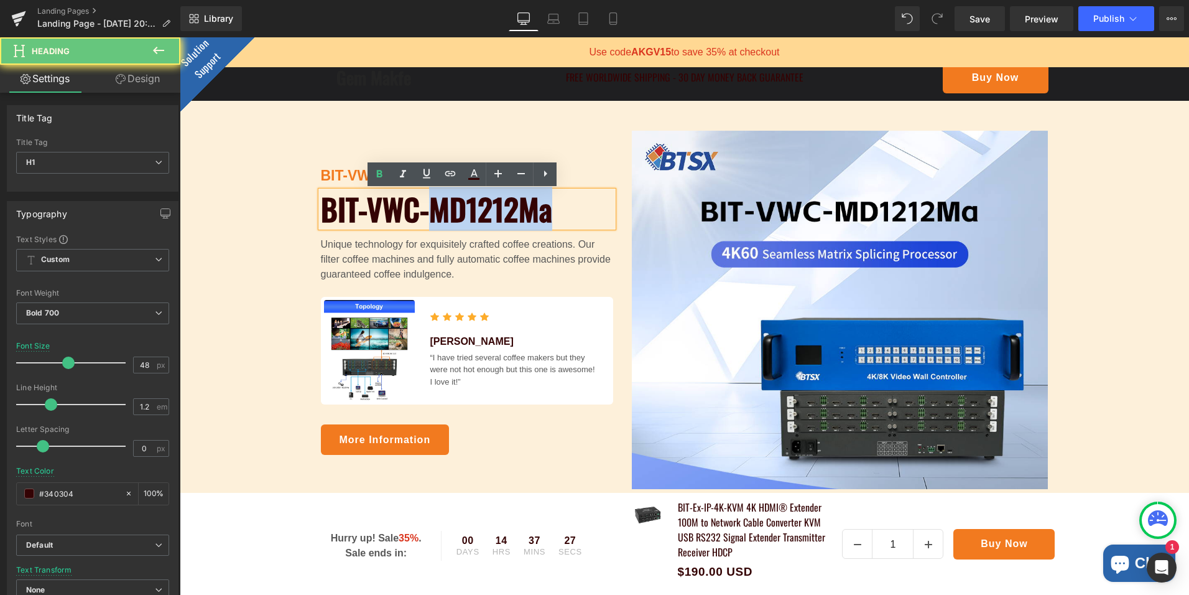
click at [550, 213] on h1 "BIT-VWC-MD1212Ma" at bounding box center [467, 209] width 292 height 36
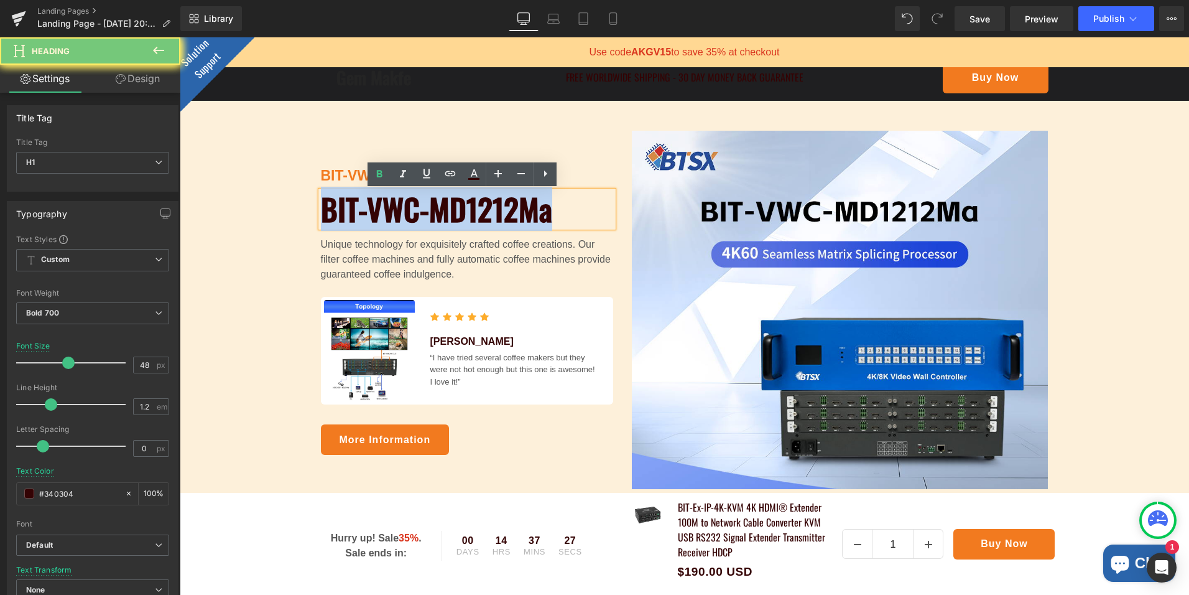
click at [550, 213] on h1 "BIT-VWC-MD1212Ma" at bounding box center [467, 209] width 292 height 36
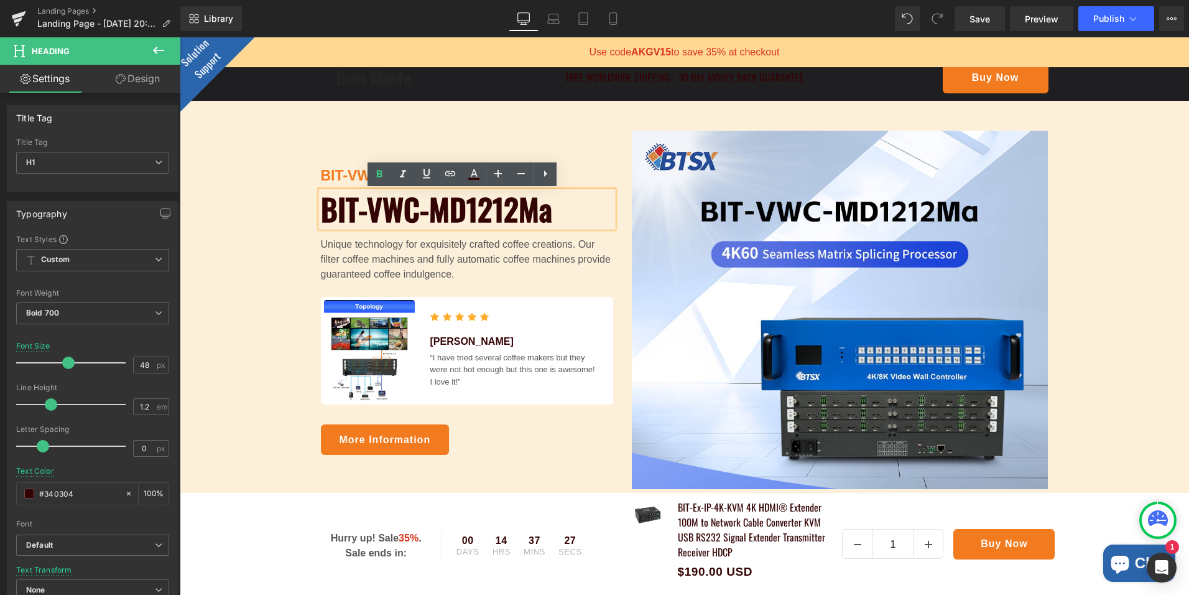
scroll to position [118, 0]
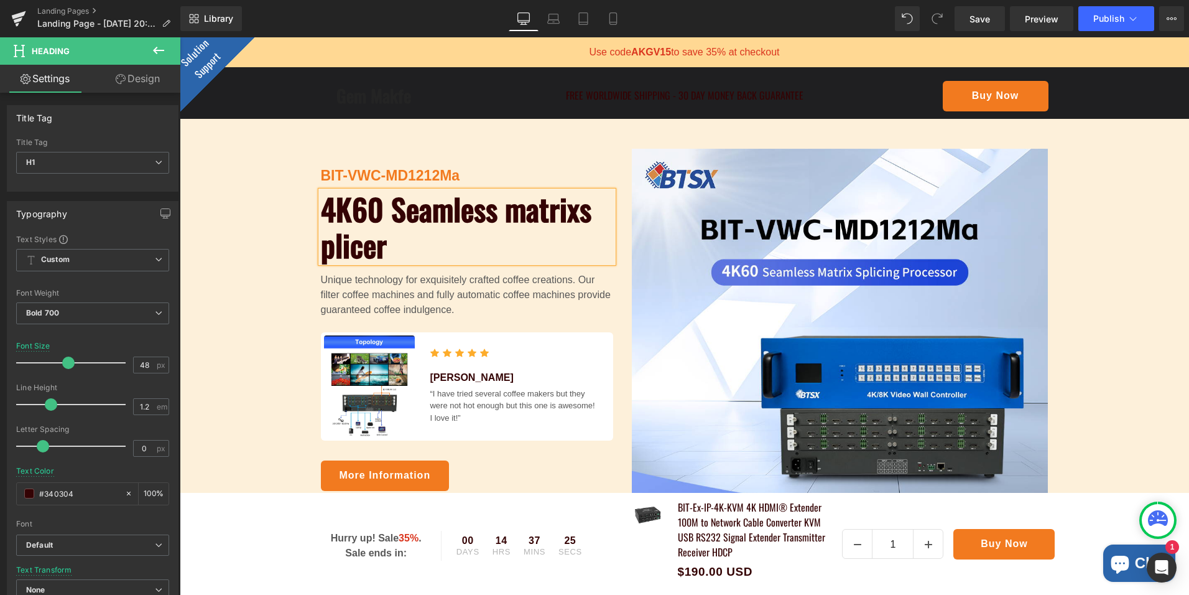
click at [588, 304] on p "Unique technology for exquisitely crafted coffee creations. Our filter coffee m…" at bounding box center [467, 294] width 292 height 45
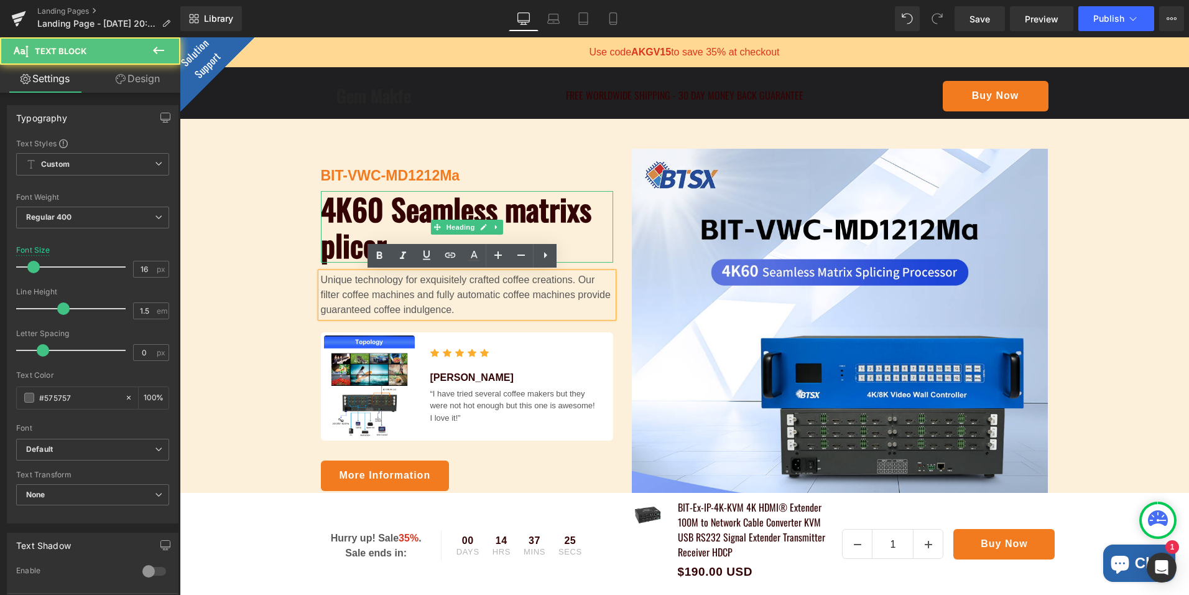
click at [526, 213] on h1 "4K60 Seamless matrixs plicer" at bounding box center [467, 227] width 292 height 72
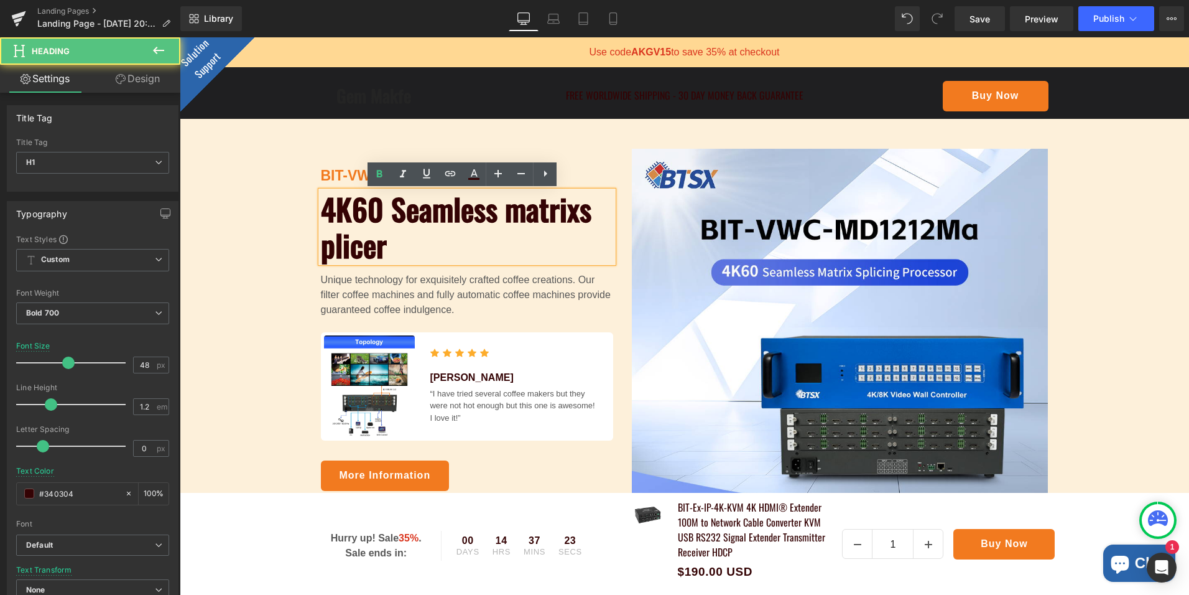
click at [610, 226] on div "4K60 Seamless matrixs plicer" at bounding box center [467, 227] width 292 height 72
click at [321, 213] on div "4K60 Seamless matrixs plicer" at bounding box center [467, 227] width 292 height 72
click at [581, 241] on h1 "4K60 Seamless matrixs plicer" at bounding box center [467, 227] width 292 height 72
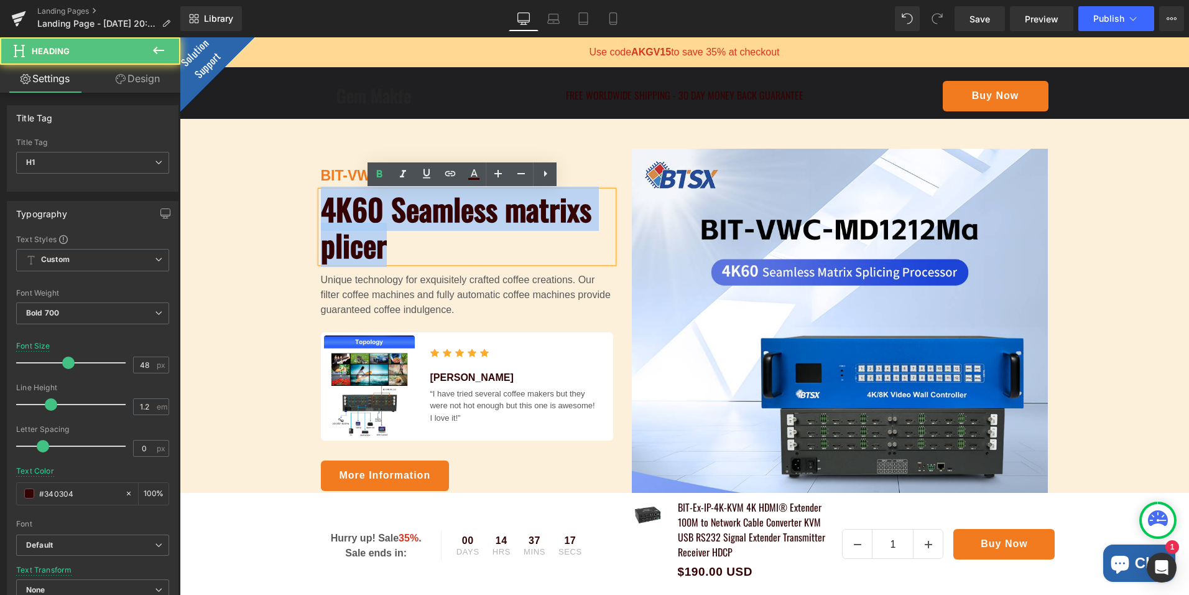
drag, startPoint x: 531, startPoint y: 251, endPoint x: 222, endPoint y: 169, distance: 320.0
click at [222, 169] on div "BIT-VWC-MD1212Ma Text Block 4K60 Seamless matrixs plicer Heading Unique technol…" at bounding box center [685, 328] width 1010 height 358
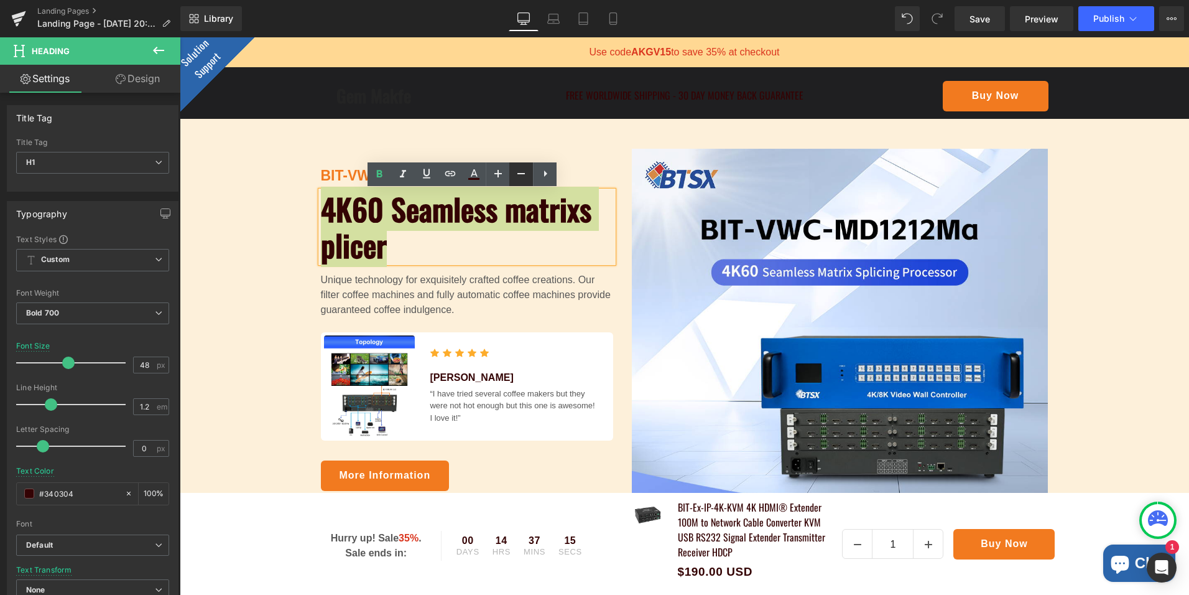
click at [523, 175] on icon at bounding box center [521, 173] width 15 height 15
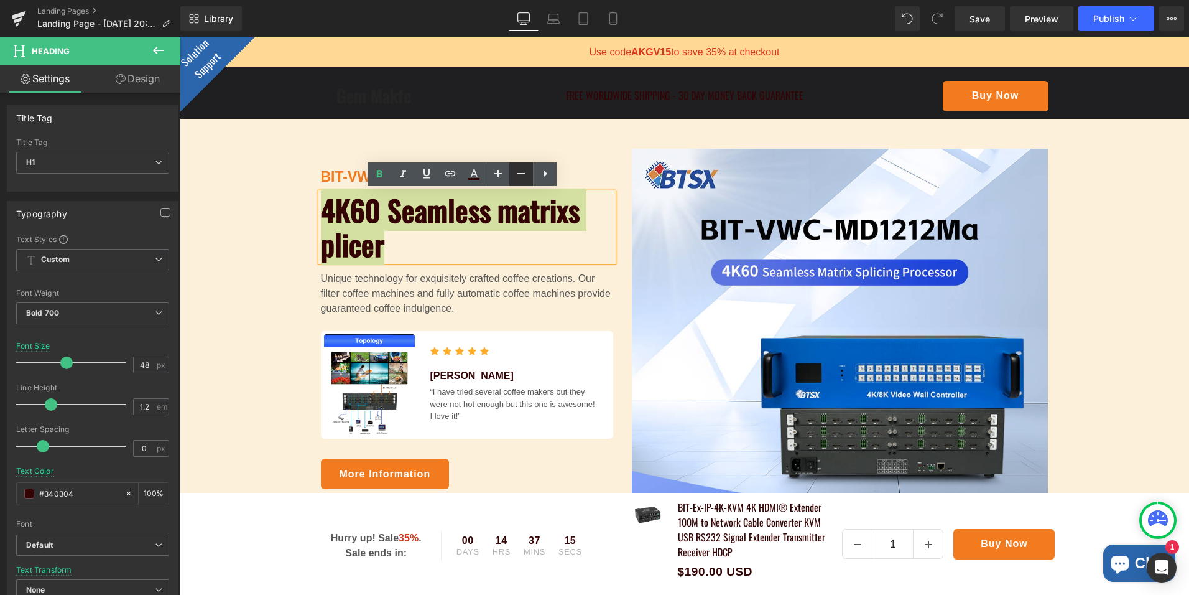
click at [523, 174] on icon at bounding box center [521, 173] width 7 height 1
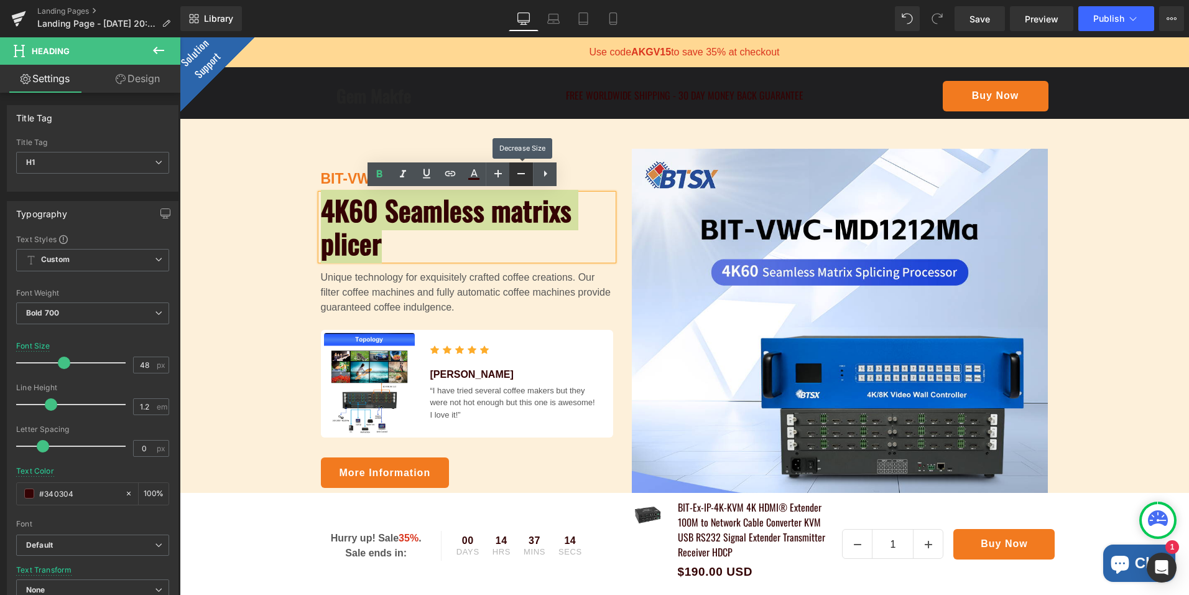
click at [523, 174] on icon at bounding box center [521, 173] width 7 height 1
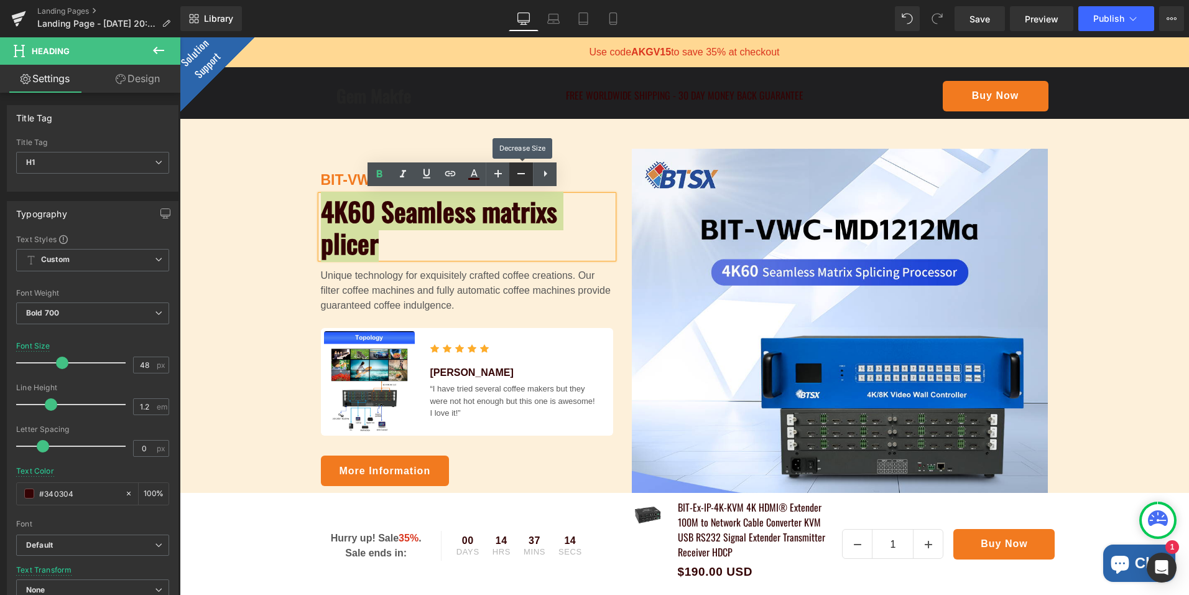
click at [522, 174] on icon at bounding box center [521, 173] width 7 height 1
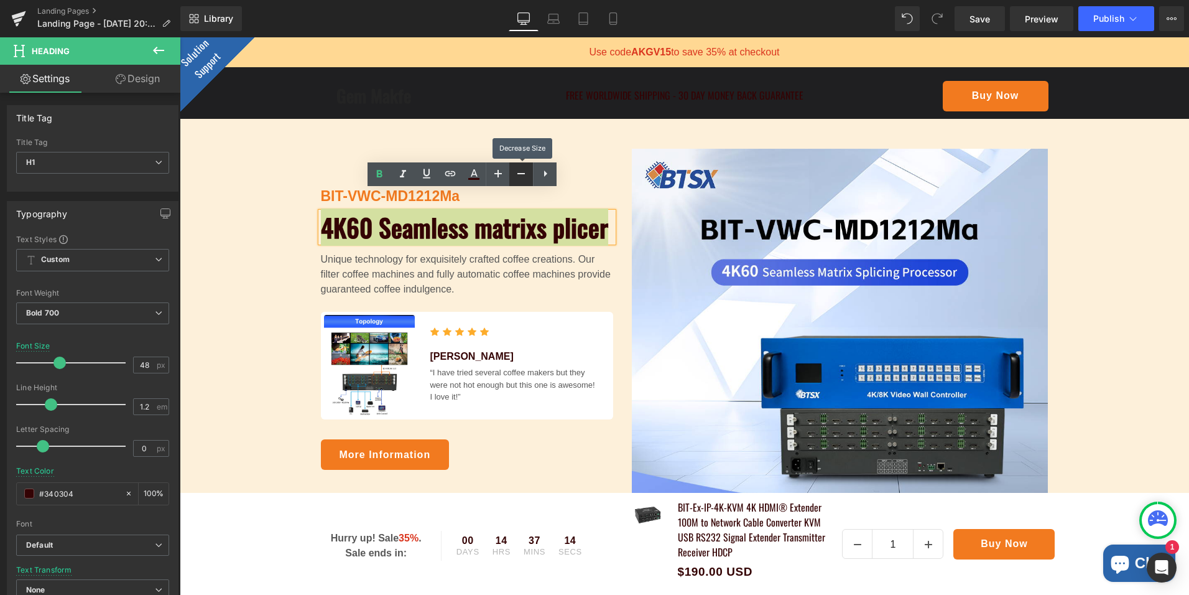
click at [521, 174] on icon at bounding box center [521, 173] width 7 height 1
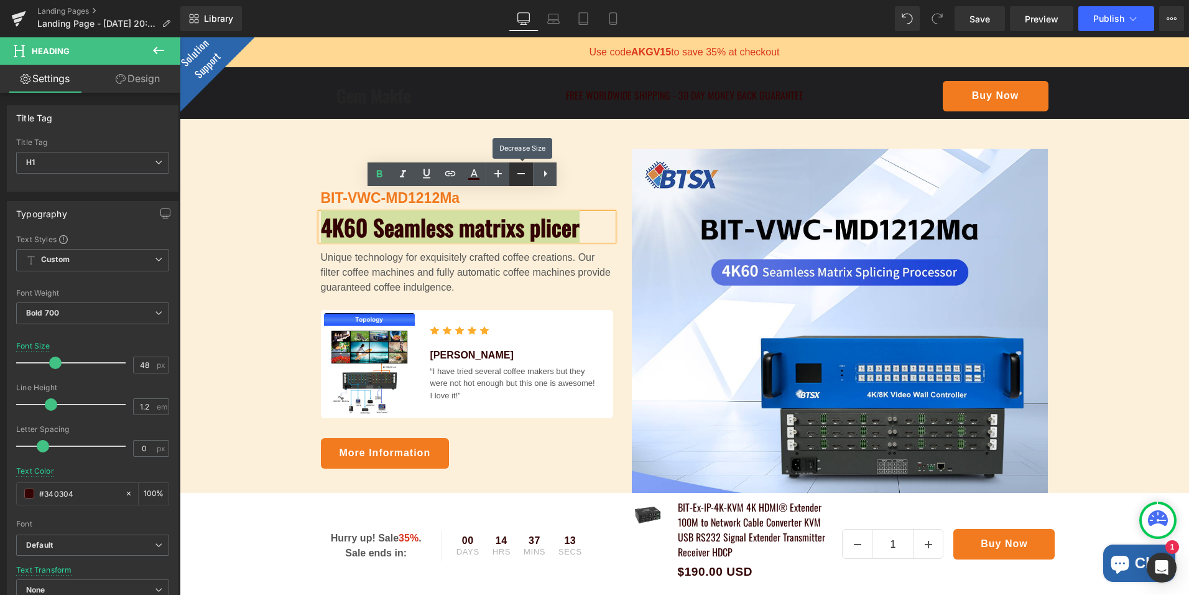
click at [521, 174] on icon at bounding box center [521, 173] width 7 height 1
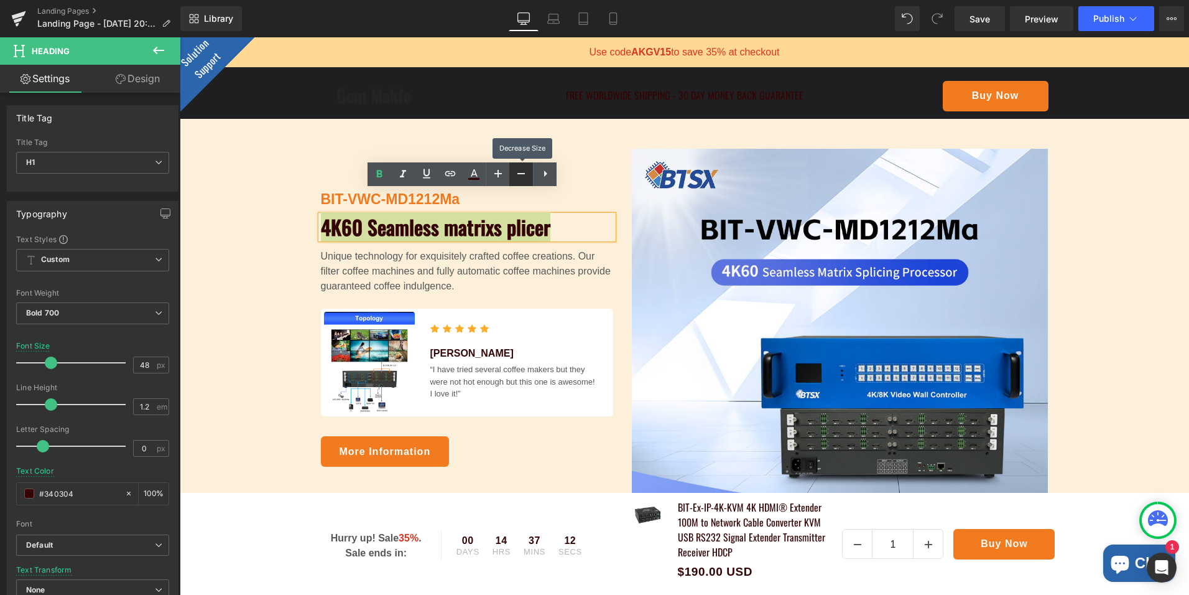
click at [521, 174] on icon at bounding box center [521, 173] width 7 height 1
click at [501, 177] on icon at bounding box center [498, 173] width 15 height 15
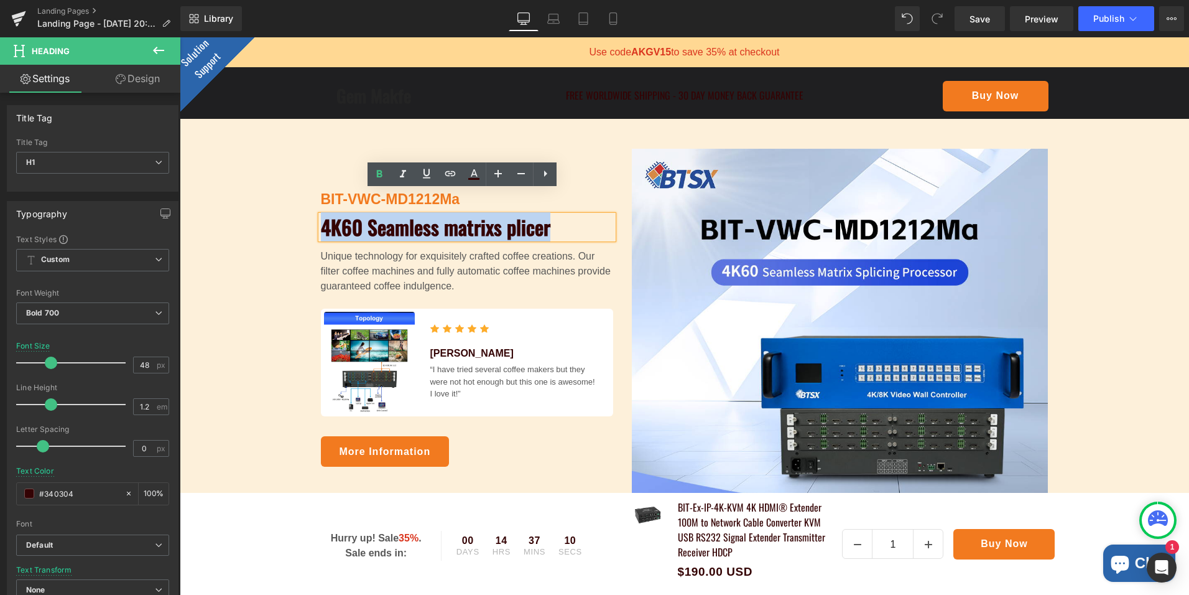
click at [537, 271] on p "Unique technology for exquisitely crafted coffee creations. Our filter coffee m…" at bounding box center [467, 271] width 292 height 45
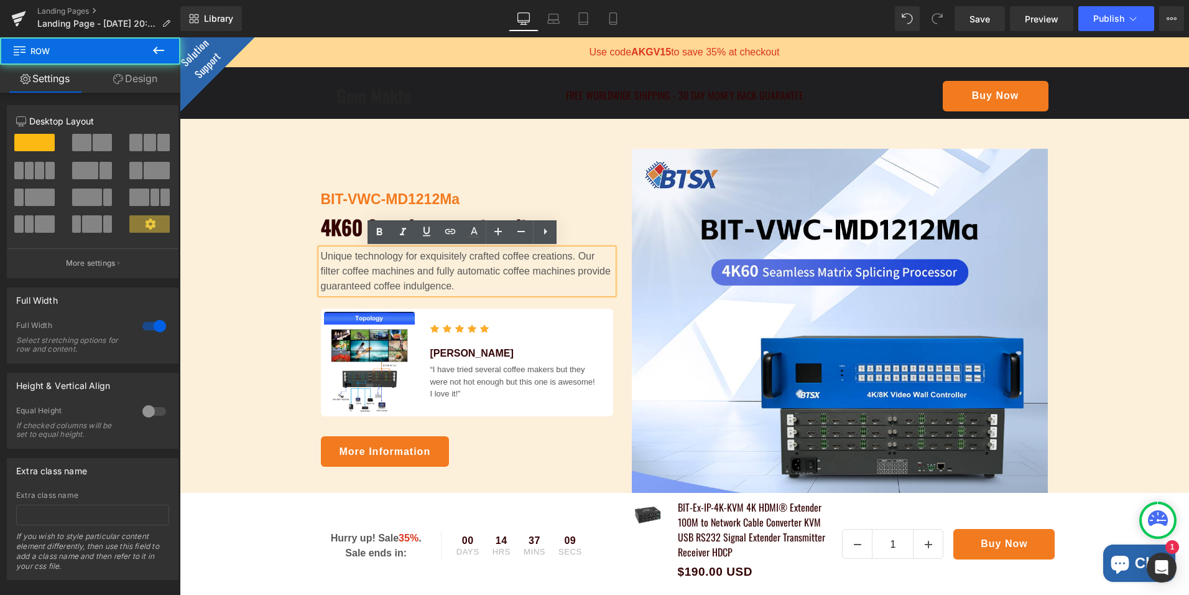
click at [1097, 312] on div "BIT-VWC-MD1212Ma Text Block 4K60 Seamless matrixs plicer Heading Unique technol…" at bounding box center [685, 328] width 1010 height 358
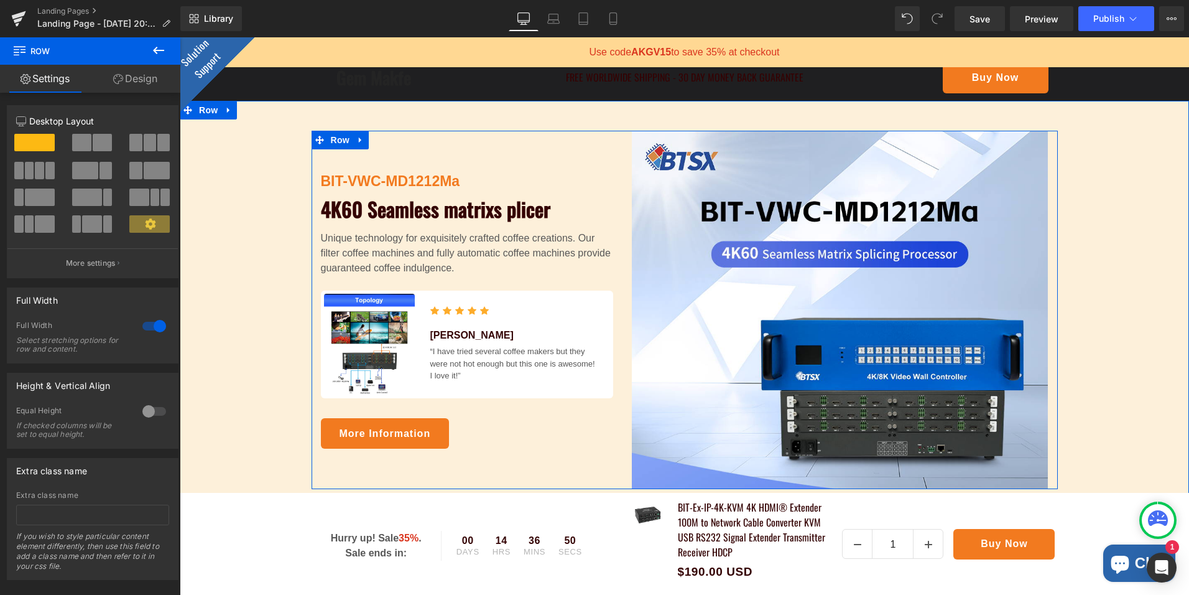
scroll to position [187, 0]
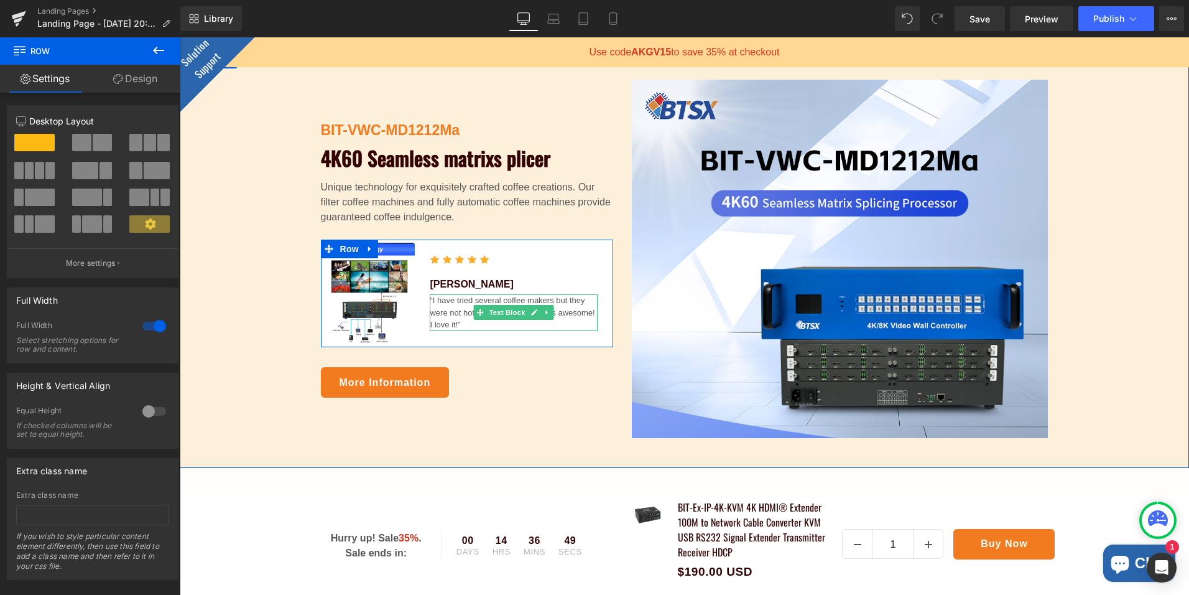
click at [455, 312] on p "“I have tried several coffee makers but they were not hot enough but this one i…" at bounding box center [514, 312] width 168 height 37
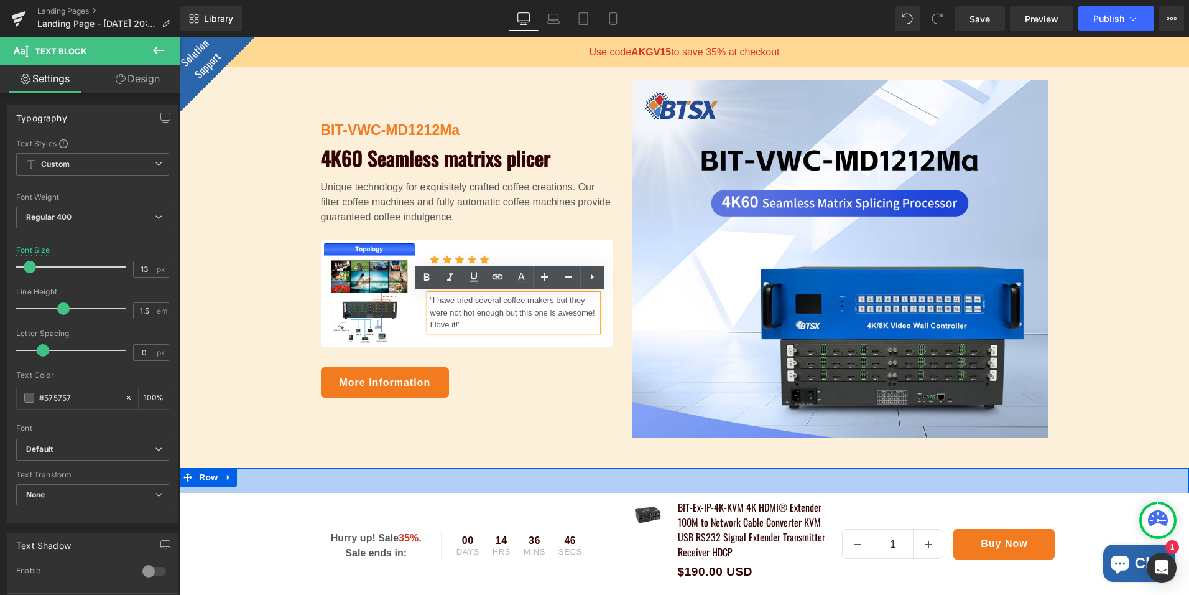
drag, startPoint x: 334, startPoint y: 470, endPoint x: 333, endPoint y: 458, distance: 11.9
click at [335, 471] on div "48px" at bounding box center [685, 483] width 1010 height 30
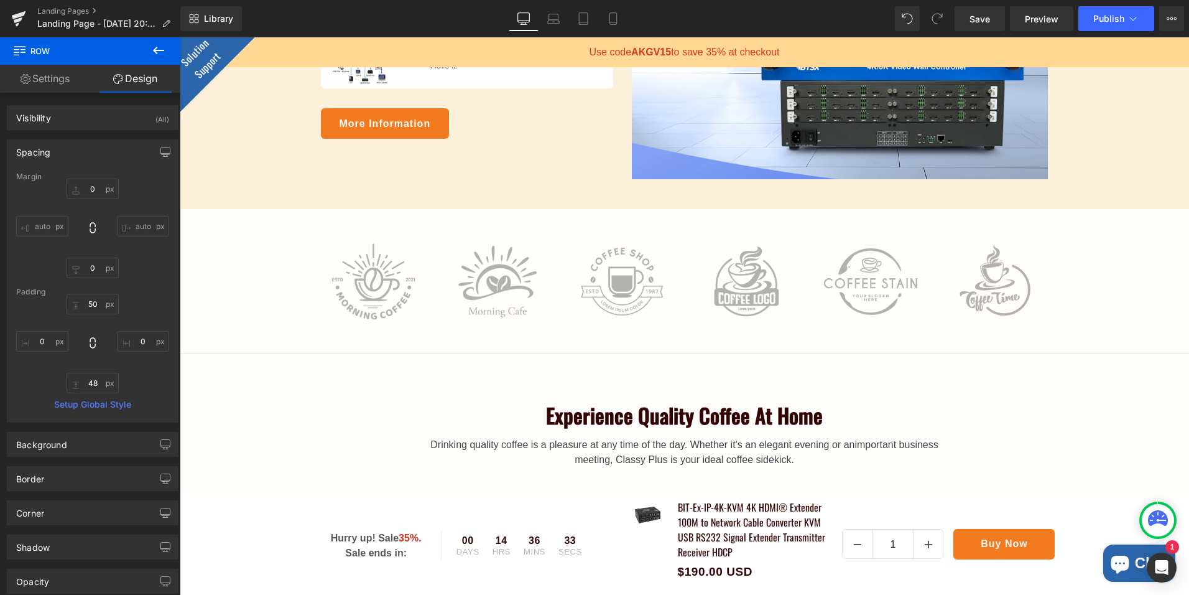
scroll to position [560, 0]
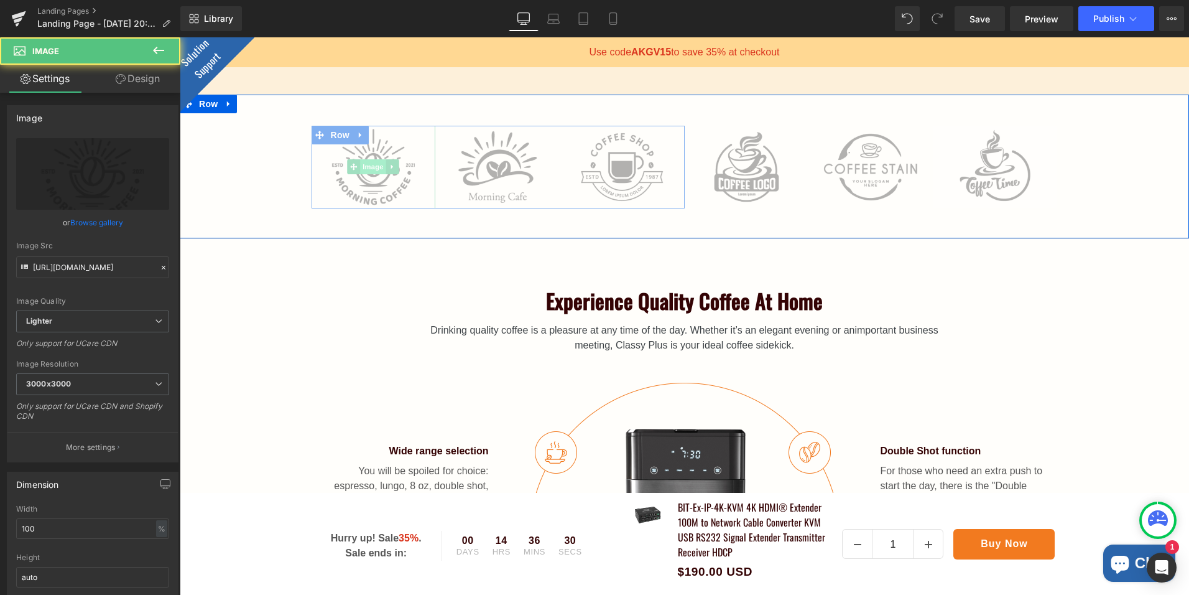
drag, startPoint x: 360, startPoint y: 159, endPoint x: 367, endPoint y: 162, distance: 8.1
click at [361, 159] on img at bounding box center [374, 167] width 124 height 83
click at [368, 164] on span "Image" at bounding box center [374, 166] width 26 height 15
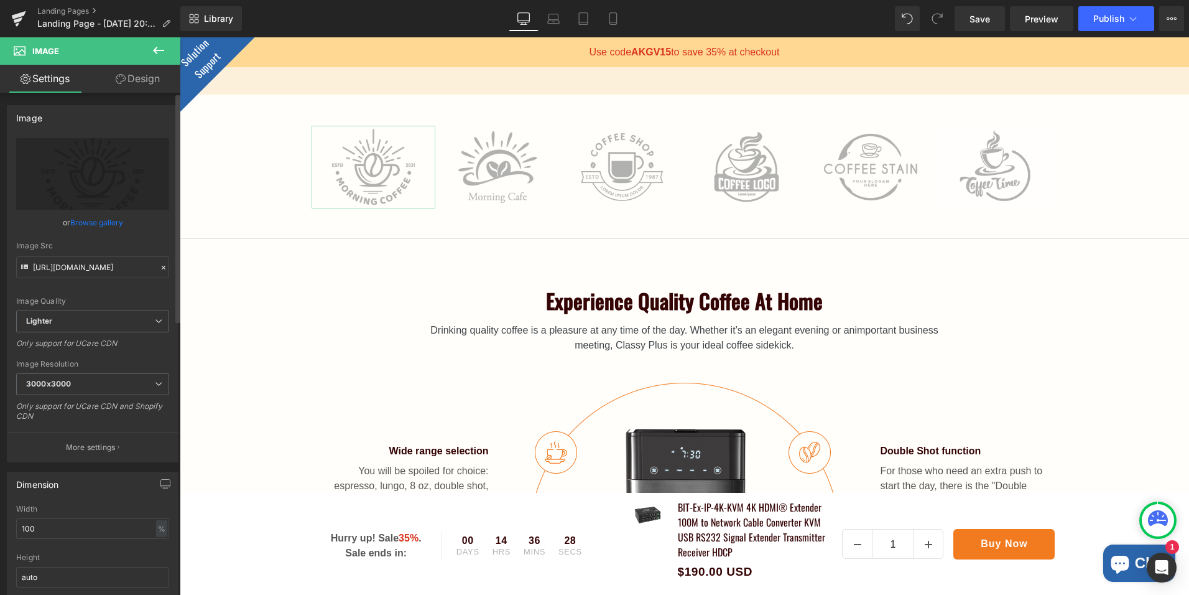
click at [91, 214] on link "Browse gallery" at bounding box center [96, 223] width 53 height 22
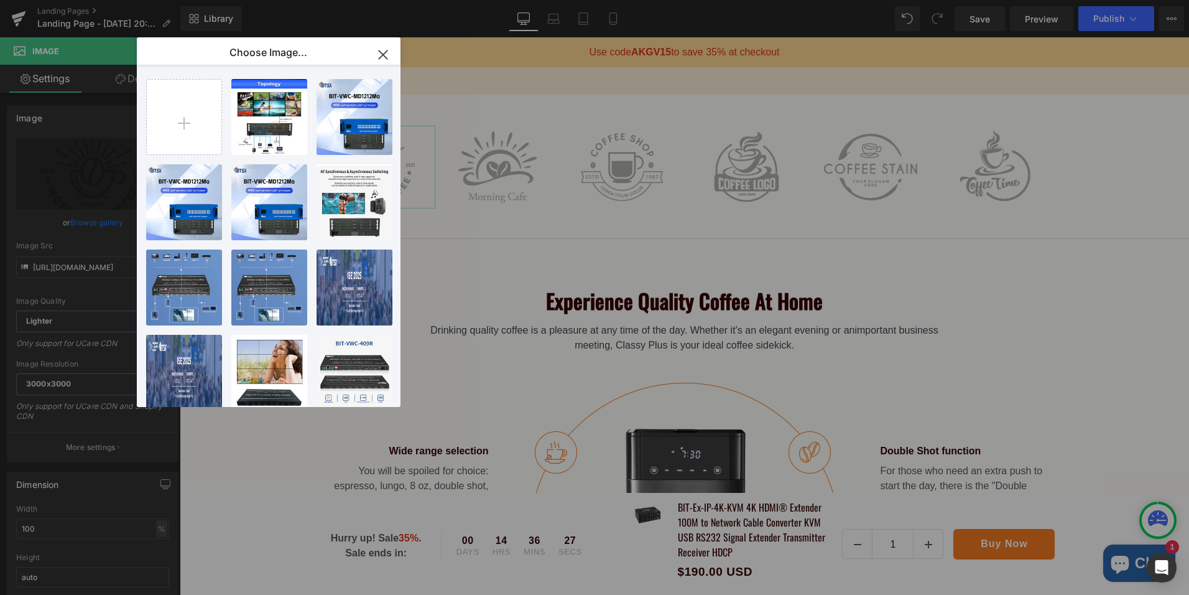
click at [92, 0] on div "Image You are previewing how the will restyle your page. You can not edit Eleme…" at bounding box center [594, 0] width 1189 height 0
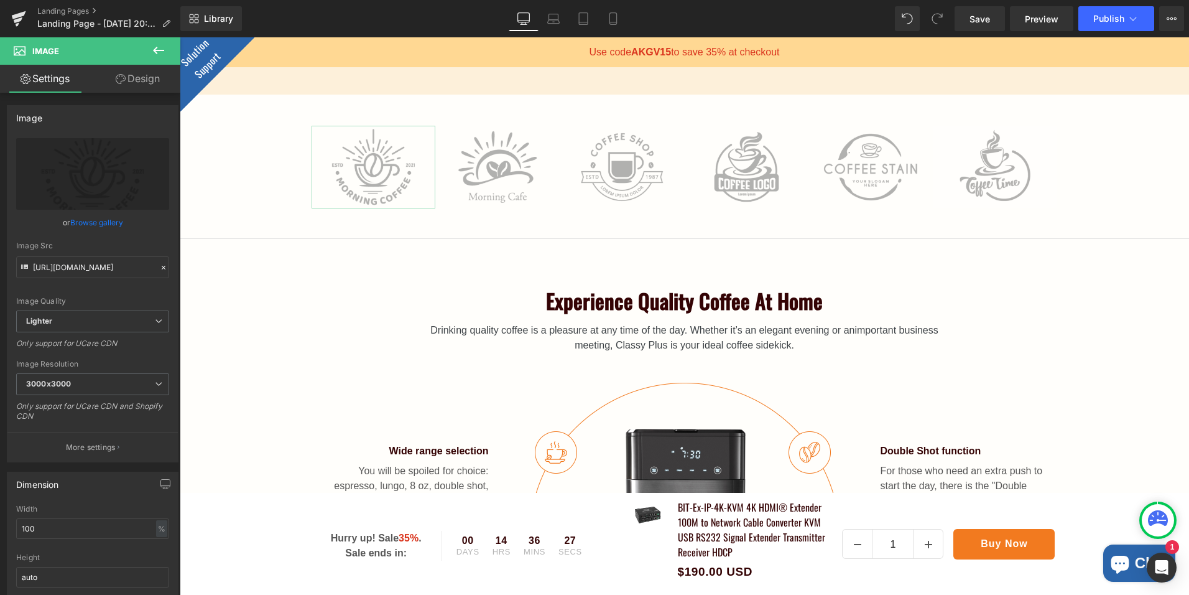
click at [92, 218] on link "Browse gallery" at bounding box center [96, 223] width 53 height 22
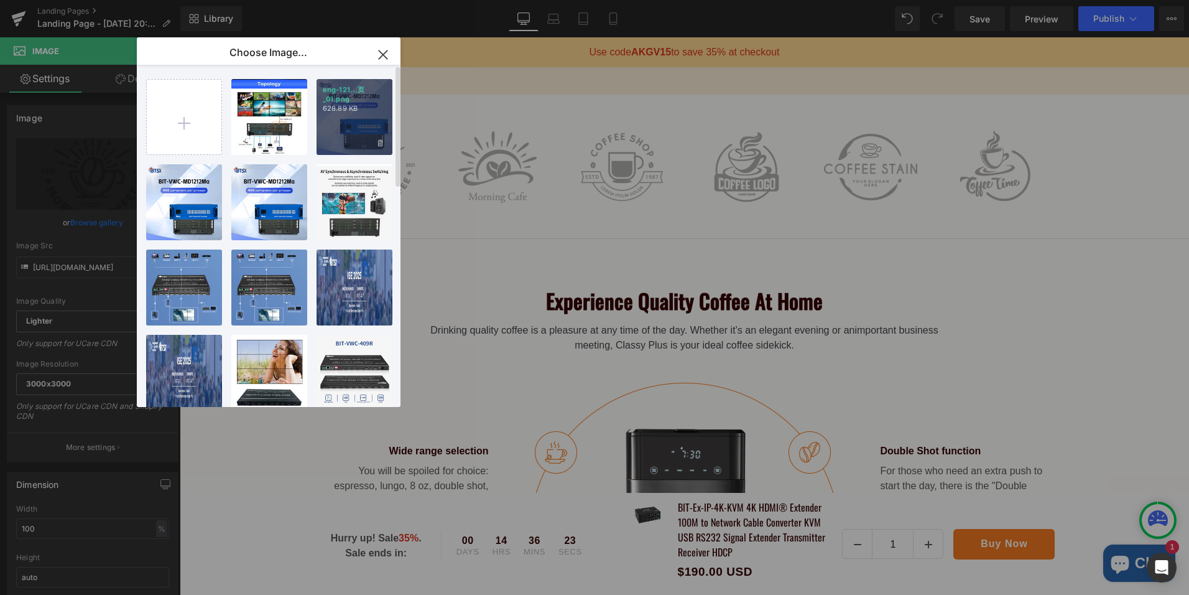
click at [374, 98] on p "eng-121...页_01.png" at bounding box center [354, 94] width 63 height 19
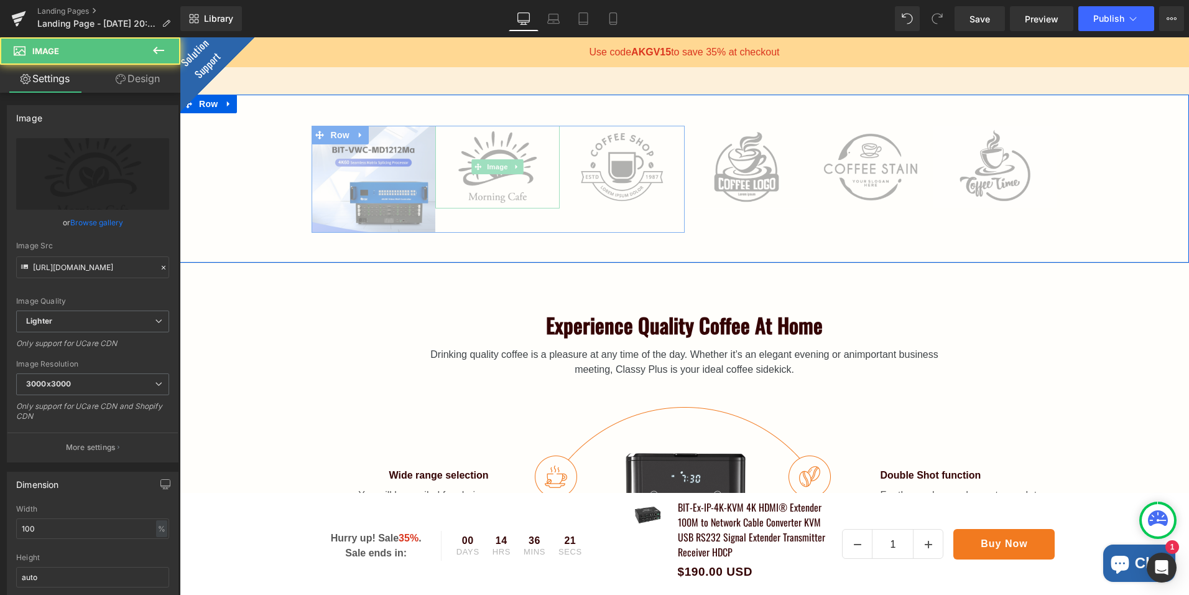
click at [519, 169] on img at bounding box center [497, 167] width 124 height 83
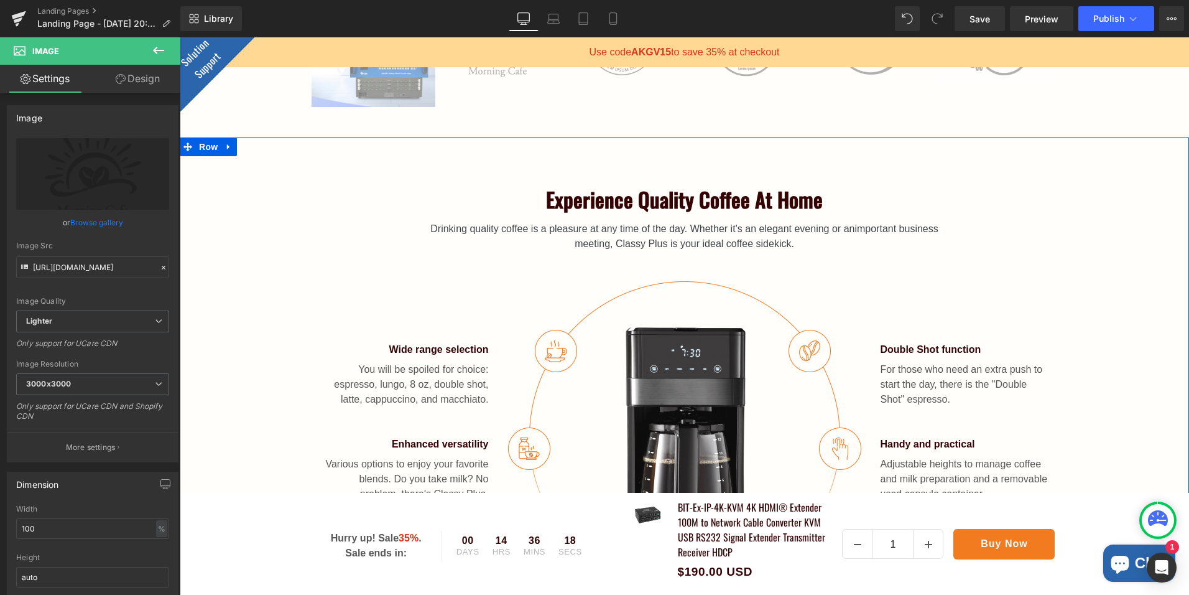
scroll to position [746, 0]
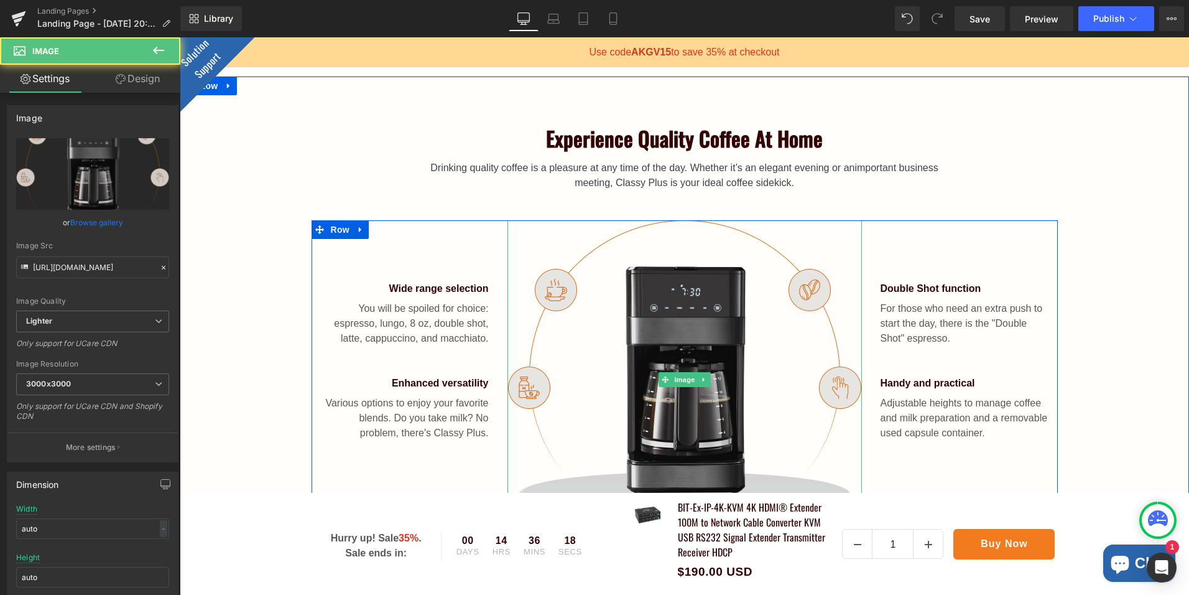
click at [672, 327] on img at bounding box center [685, 379] width 355 height 318
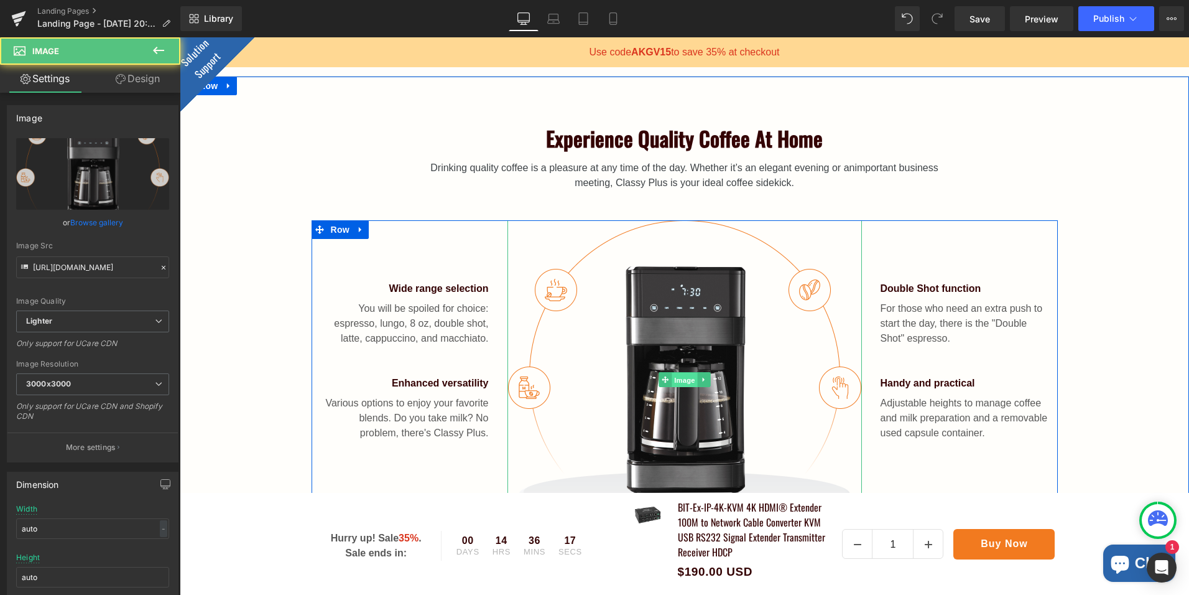
click at [682, 378] on span "Image" at bounding box center [685, 380] width 26 height 15
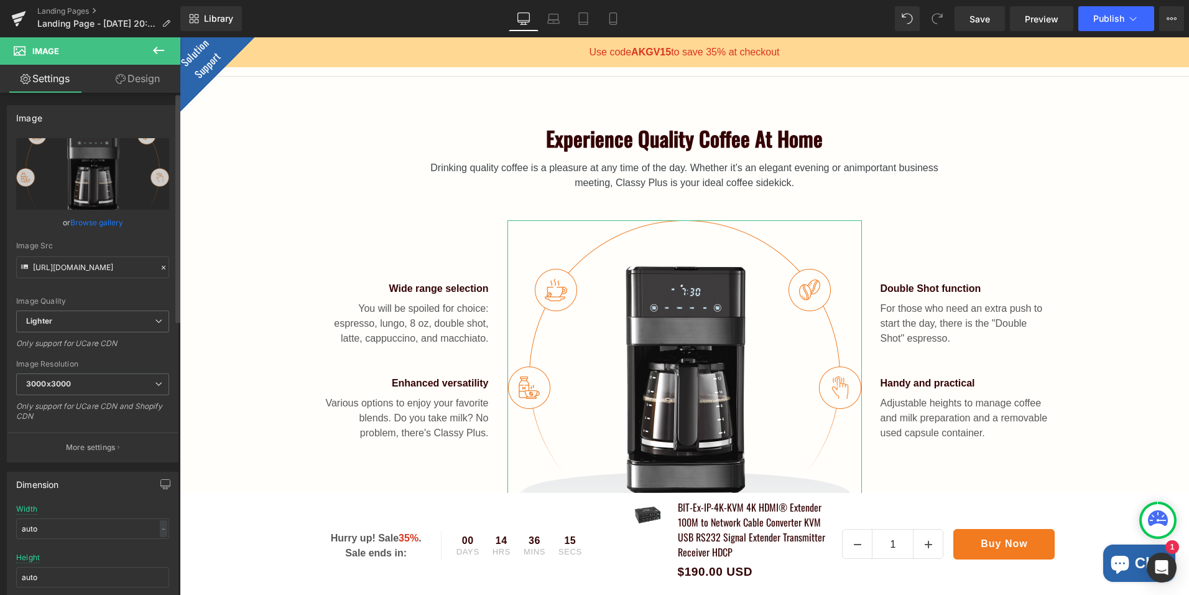
click at [98, 225] on link "Browse gallery" at bounding box center [96, 223] width 53 height 22
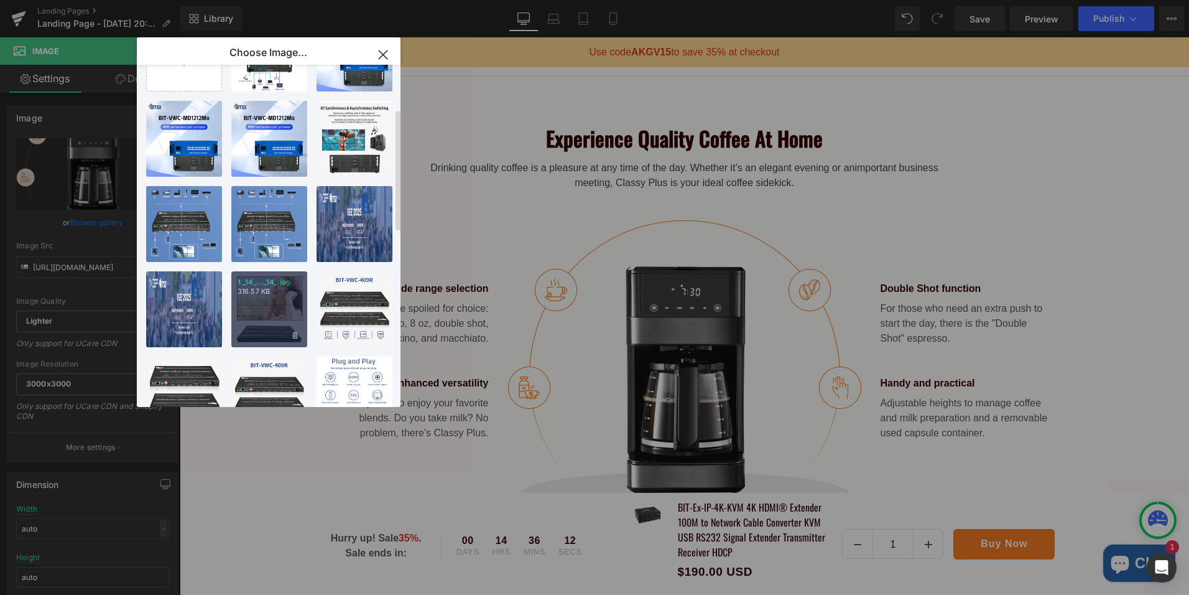
scroll to position [124, 0]
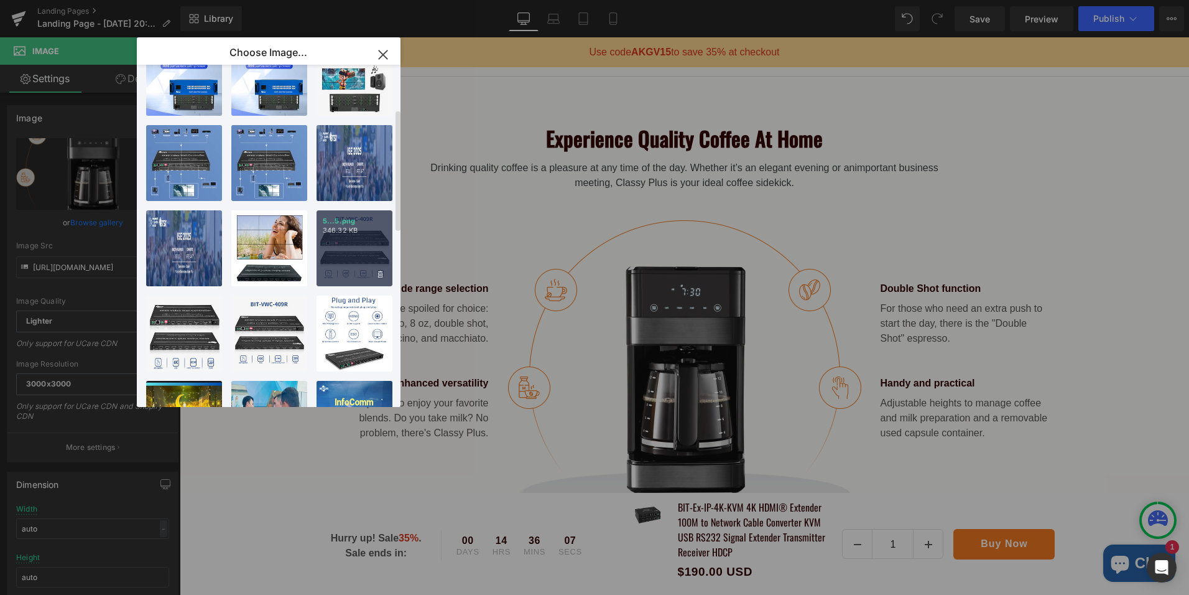
click at [364, 243] on div "5...5.png 346.32 KB" at bounding box center [355, 248] width 76 height 76
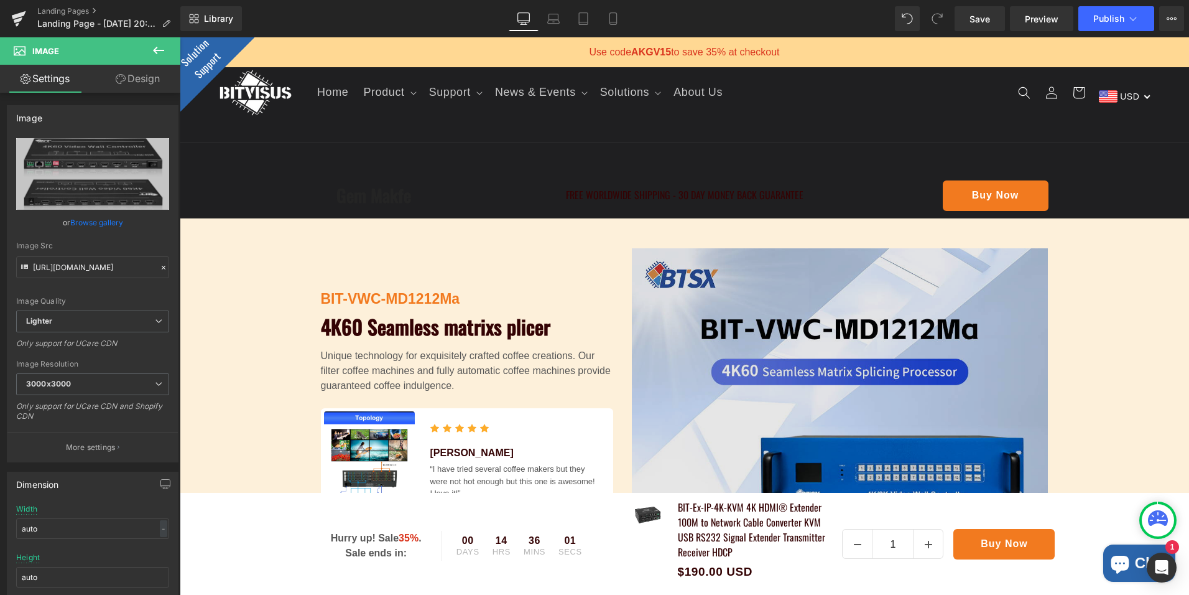
scroll to position [0, 0]
